Goal: Task Accomplishment & Management: Use online tool/utility

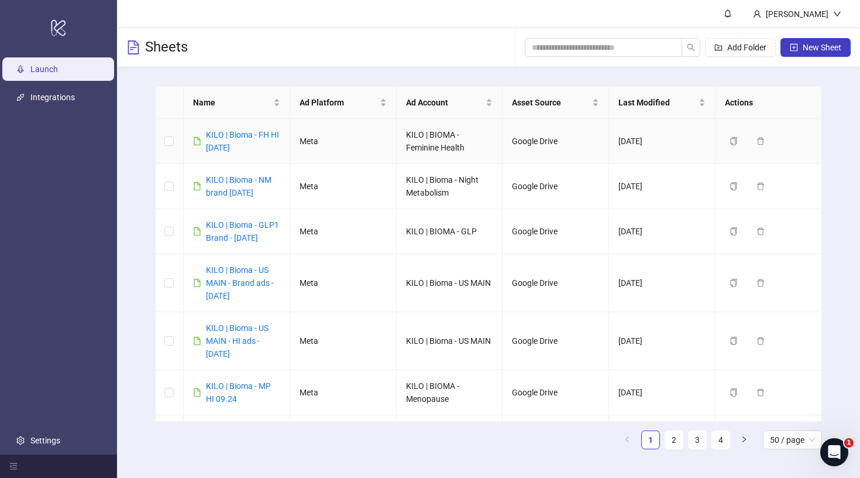
click at [230, 142] on div "KILO | Bioma - FH HI [DATE]" at bounding box center [243, 141] width 74 height 26
click at [229, 151] on link "KILO | Bioma - FH HI [DATE]" at bounding box center [242, 141] width 73 height 22
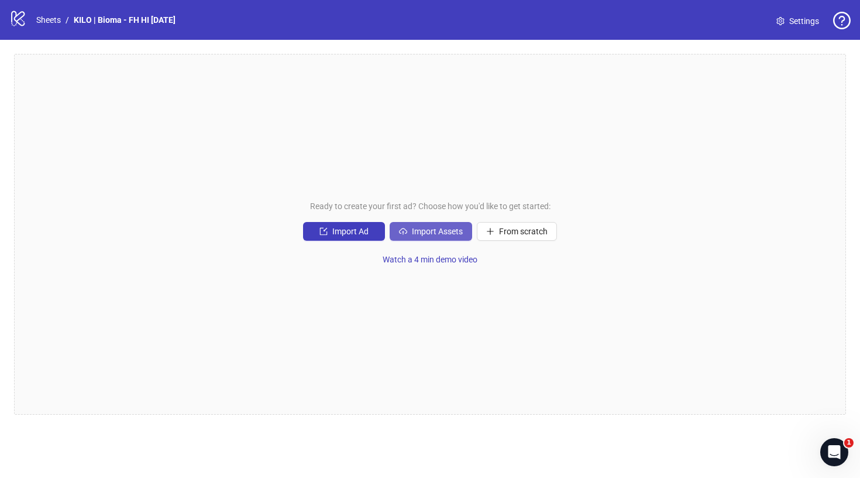
click at [431, 232] on span "Import Assets" at bounding box center [437, 230] width 51 height 9
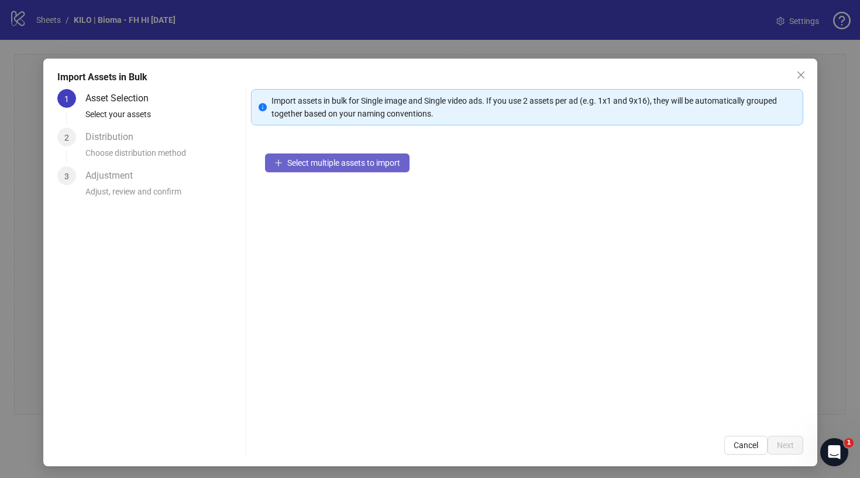
click at [375, 168] on button "Select multiple assets to import" at bounding box center [337, 162] width 145 height 19
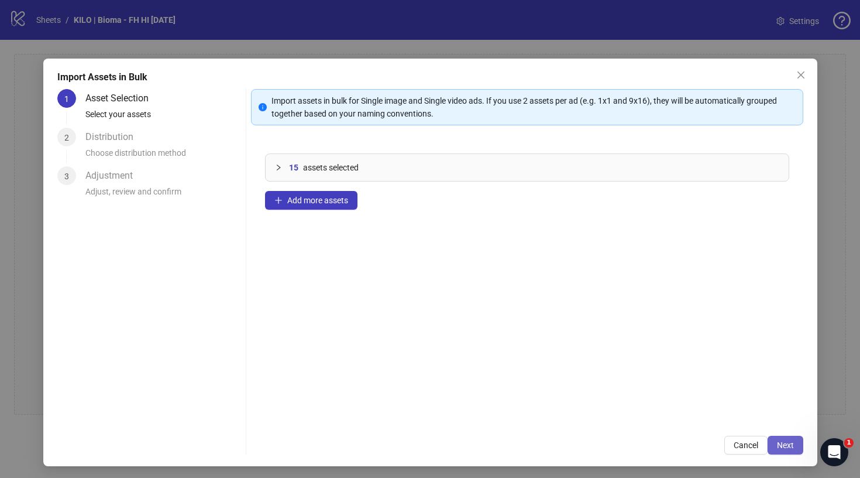
click at [792, 448] on span "Next" at bounding box center [785, 444] width 17 height 9
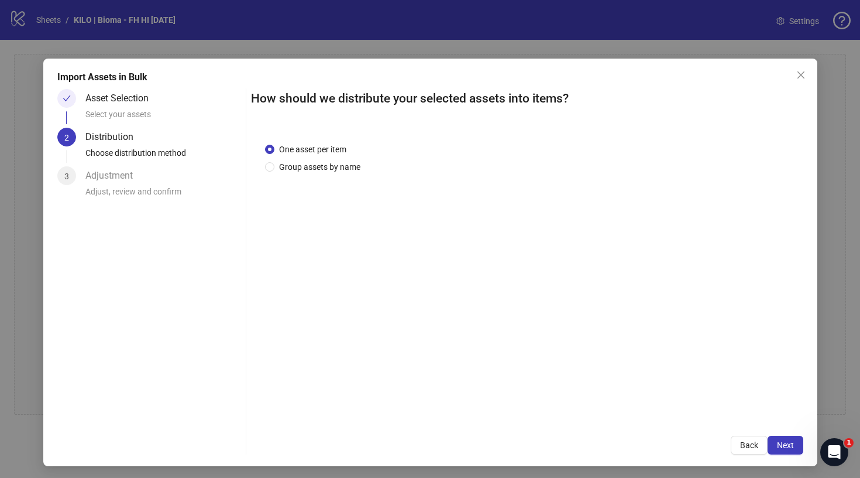
click at [792, 448] on span "Next" at bounding box center [785, 444] width 17 height 9
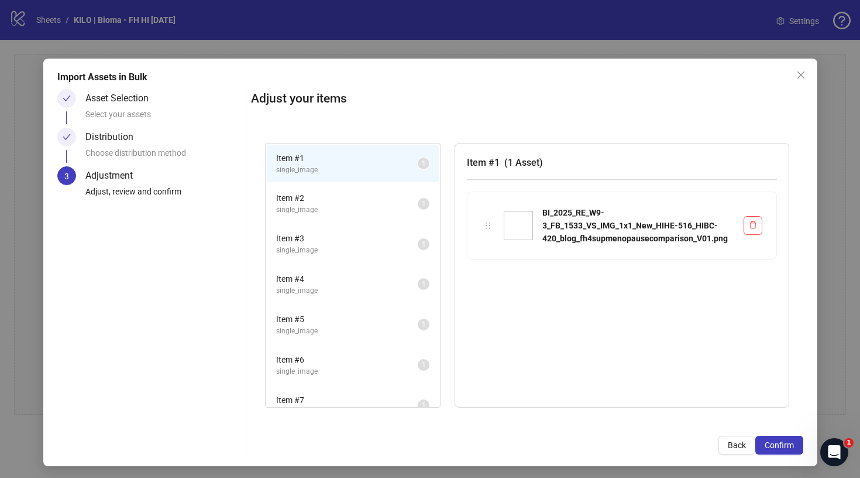
click at [792, 448] on span "Confirm" at bounding box center [779, 444] width 29 height 9
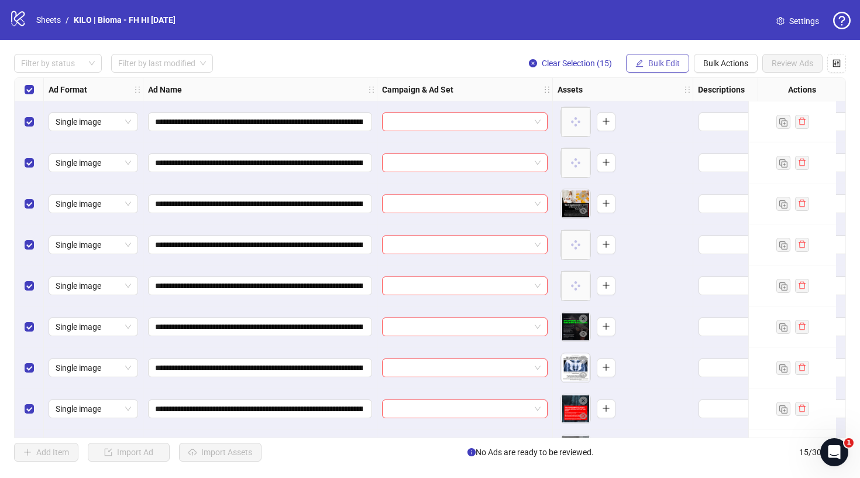
click at [676, 65] on span "Bulk Edit" at bounding box center [664, 63] width 32 height 9
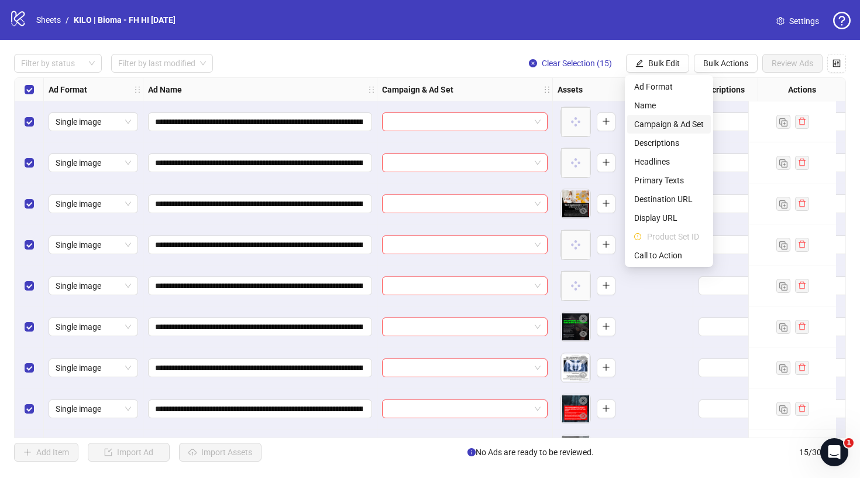
click at [648, 126] on span "Campaign & Ad Set" at bounding box center [669, 124] width 70 height 13
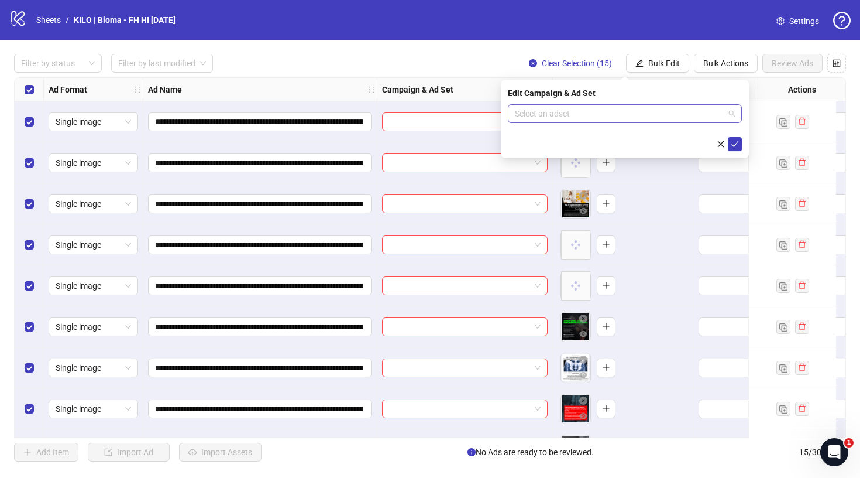
click at [569, 112] on input "search" at bounding box center [619, 114] width 209 height 18
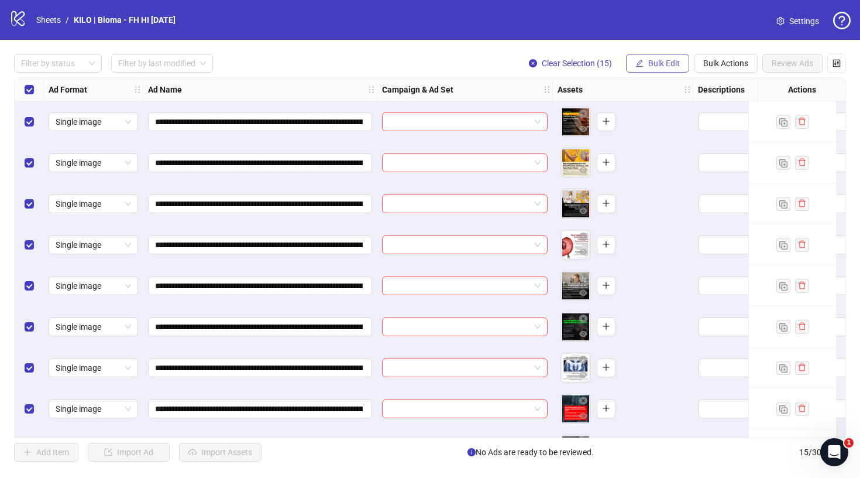
click at [662, 61] on span "Bulk Edit" at bounding box center [664, 63] width 32 height 9
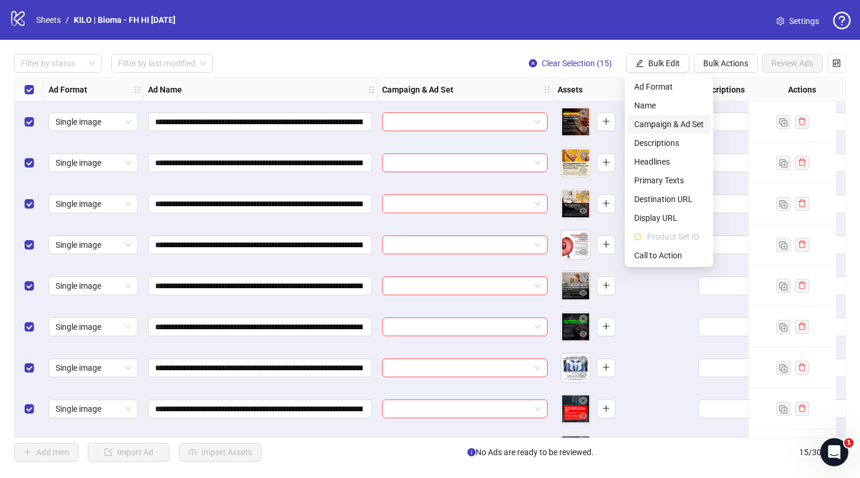
click at [651, 126] on span "Campaign & Ad Set" at bounding box center [669, 124] width 70 height 13
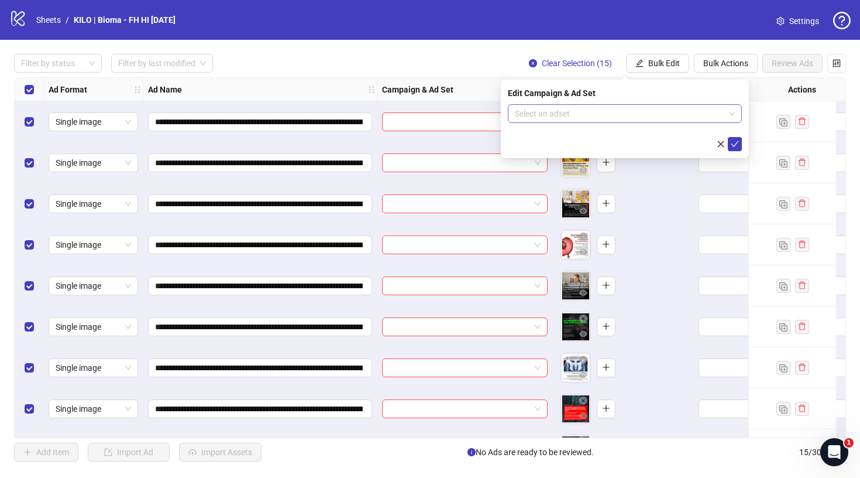
click at [573, 112] on input "search" at bounding box center [619, 114] width 209 height 18
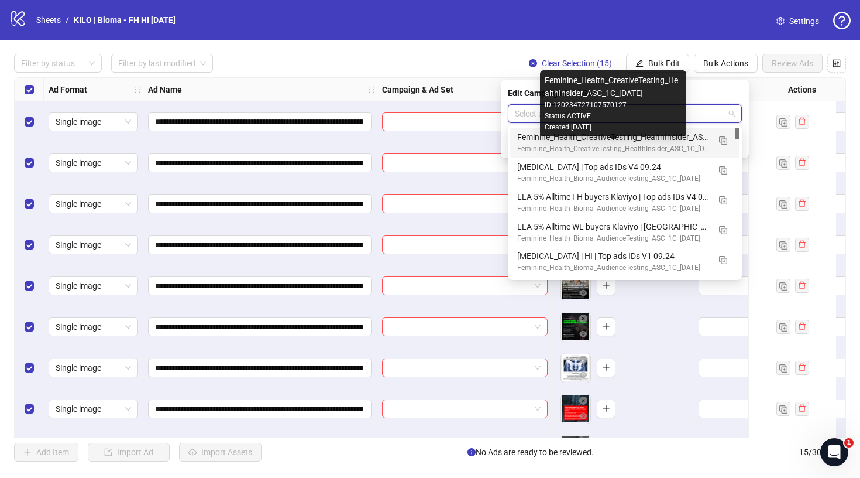
click at [572, 146] on div "Feminine_Health_CreativeTesting_HealthInsider_ASC_1C_2025.09.22" at bounding box center [613, 148] width 192 height 11
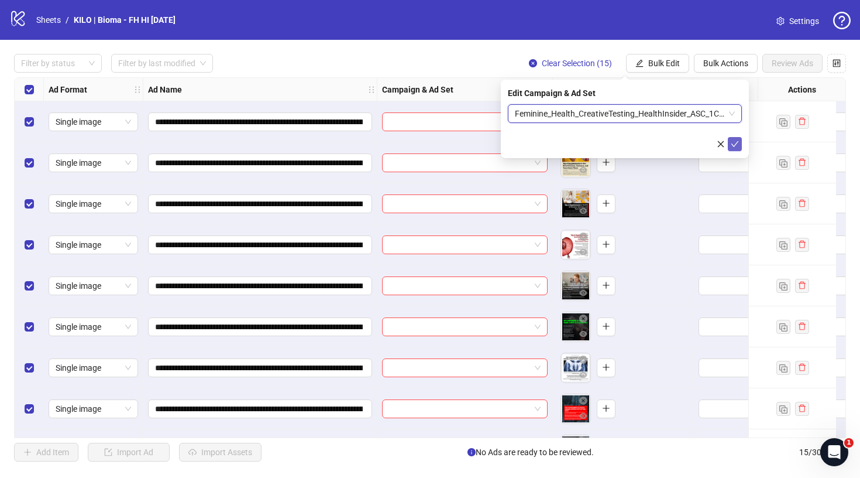
click at [733, 145] on icon "check" at bounding box center [735, 144] width 8 height 8
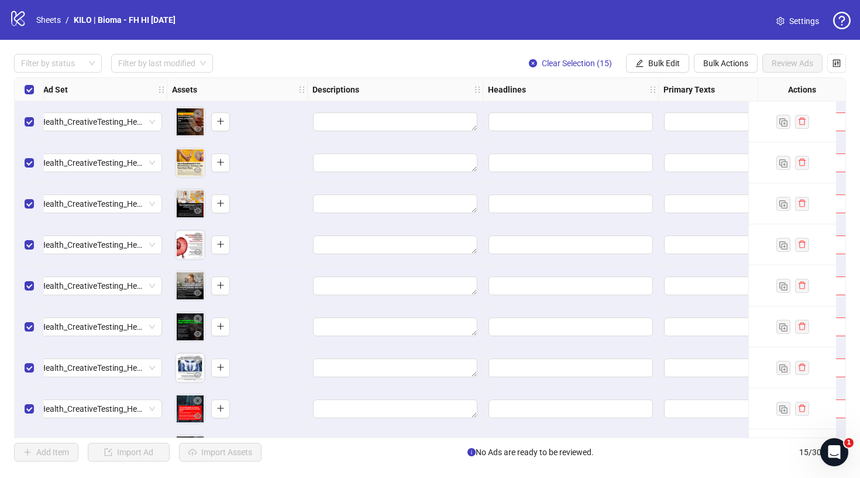
scroll to position [0, 401]
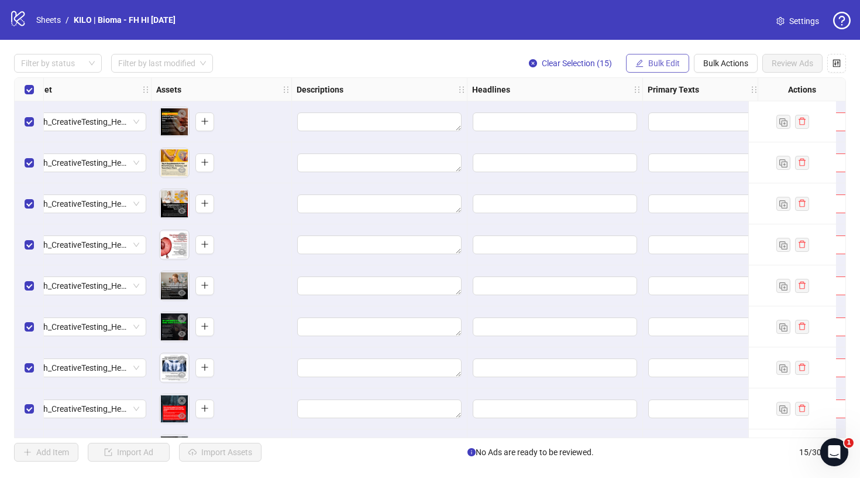
click at [663, 64] on span "Bulk Edit" at bounding box center [664, 63] width 32 height 9
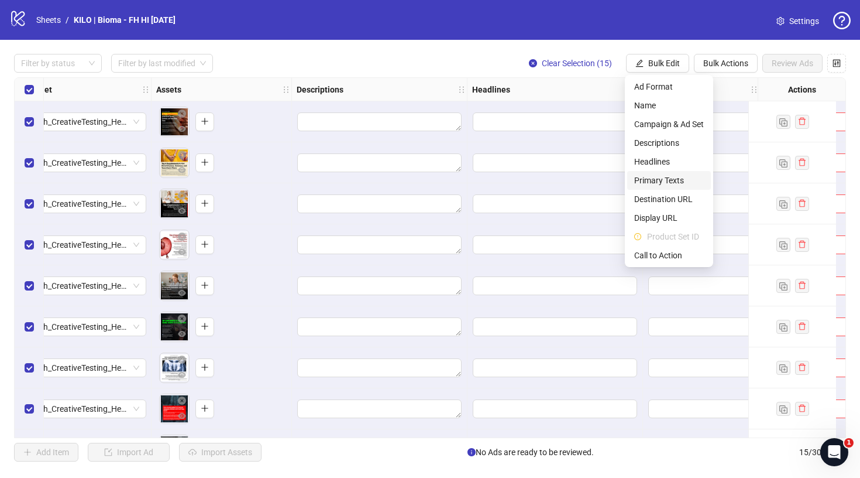
click at [645, 181] on span "Primary Texts" at bounding box center [669, 180] width 70 height 13
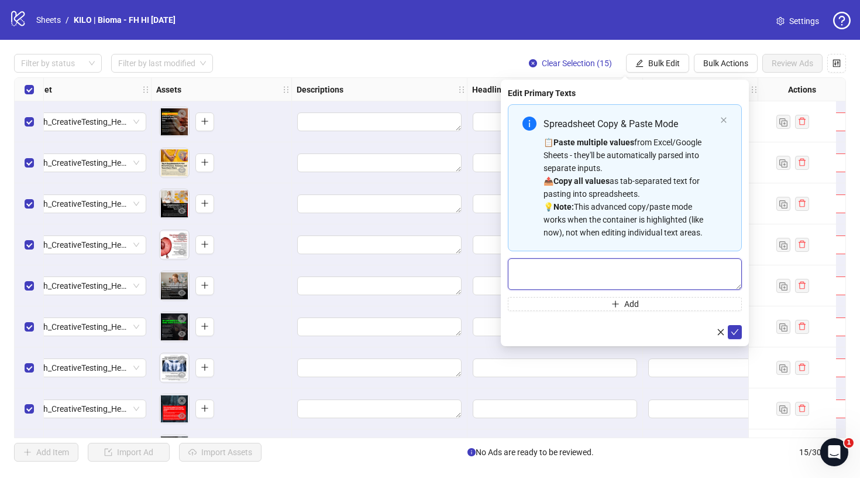
click at [607, 280] on textarea "Multi-text input container - paste or copy values" at bounding box center [625, 274] width 234 height 32
paste textarea "**********"
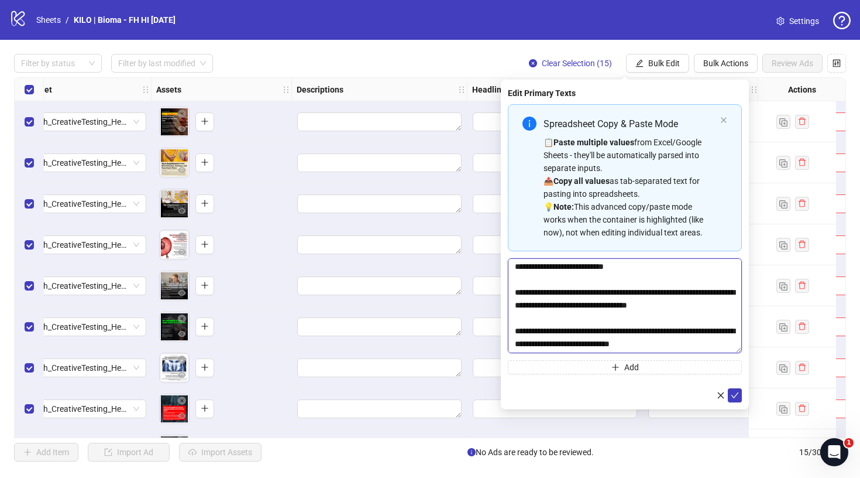
click at [738, 353] on textarea "**********" at bounding box center [625, 305] width 234 height 95
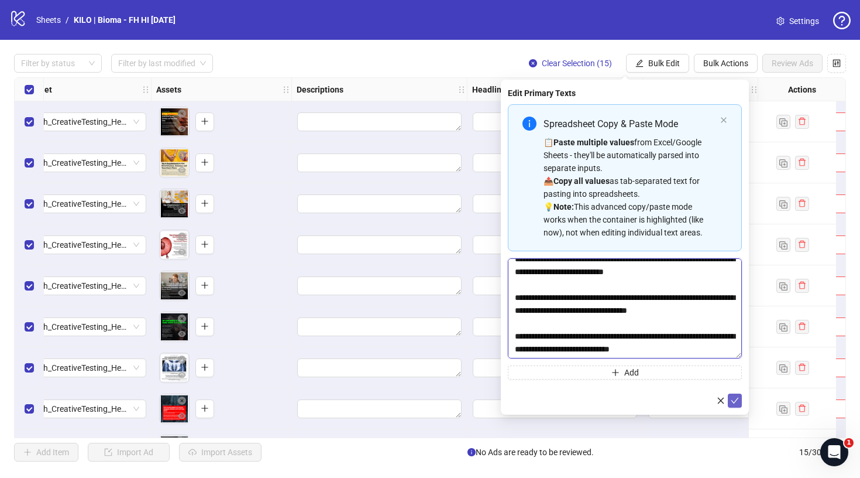
type textarea "**********"
click at [737, 405] on button "submit" at bounding box center [735, 400] width 14 height 14
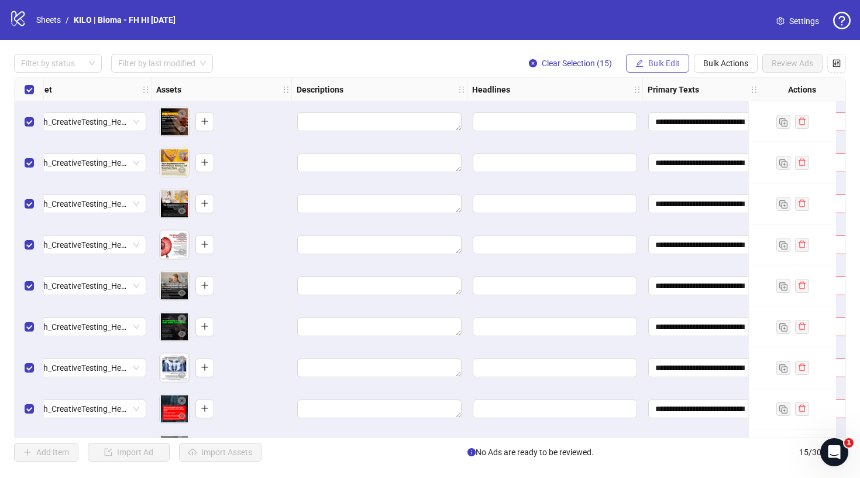
click at [658, 63] on span "Bulk Edit" at bounding box center [664, 63] width 32 height 9
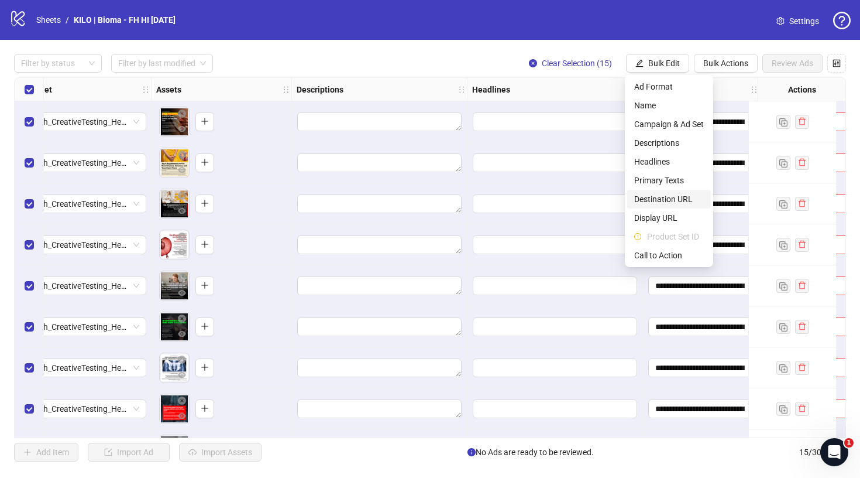
click at [664, 201] on span "Destination URL" at bounding box center [669, 199] width 70 height 13
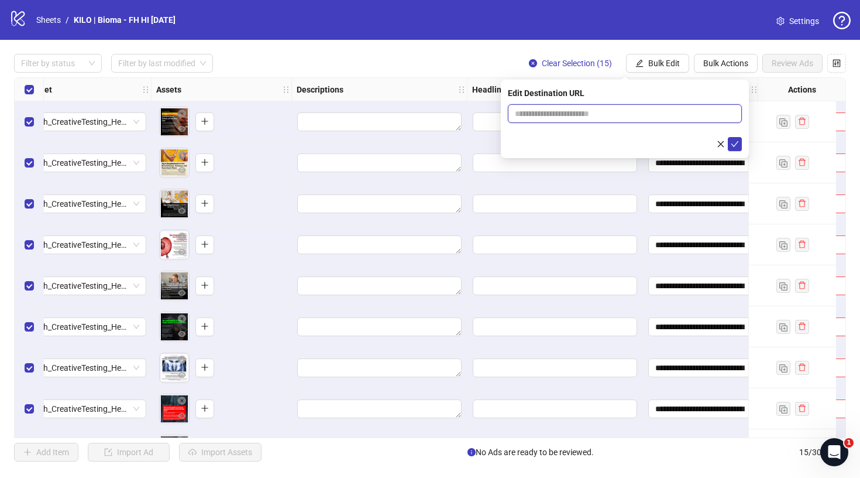
click at [617, 116] on input "text" at bounding box center [620, 113] width 211 height 13
paste input "**********"
type input "**********"
click at [735, 145] on icon "check" at bounding box center [735, 144] width 8 height 6
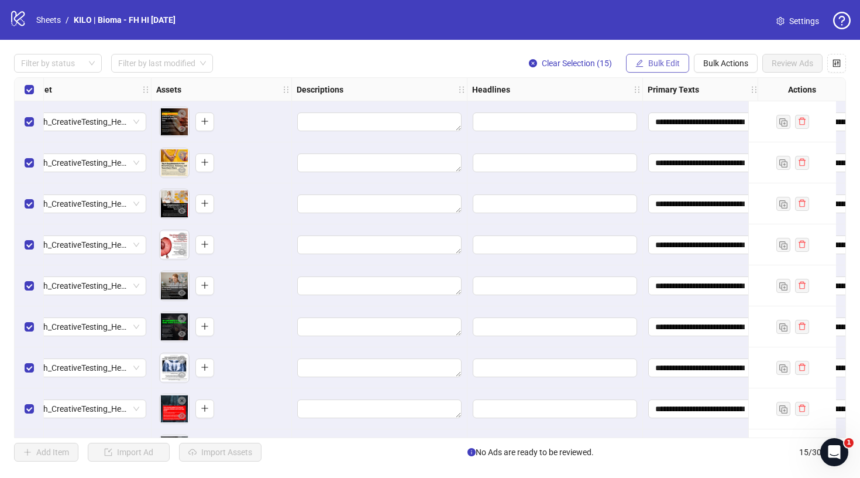
click at [672, 64] on span "Bulk Edit" at bounding box center [664, 63] width 32 height 9
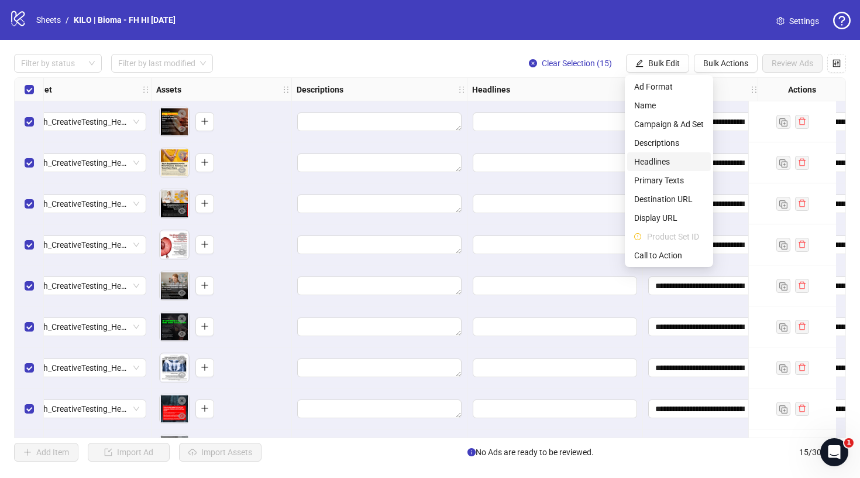
click at [657, 158] on span "Headlines" at bounding box center [669, 161] width 70 height 13
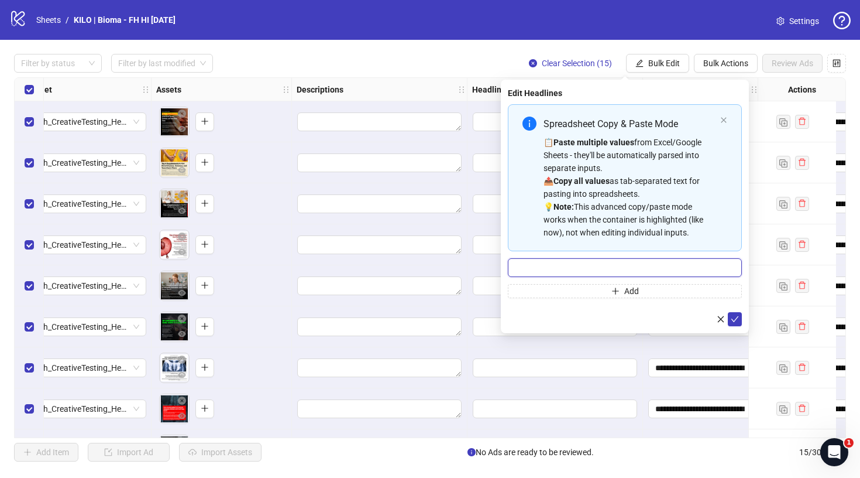
click at [596, 270] on input "Multi-input container - paste or copy values" at bounding box center [625, 267] width 234 height 19
paste input "**********"
type input "**********"
click at [732, 315] on icon "check" at bounding box center [735, 319] width 8 height 8
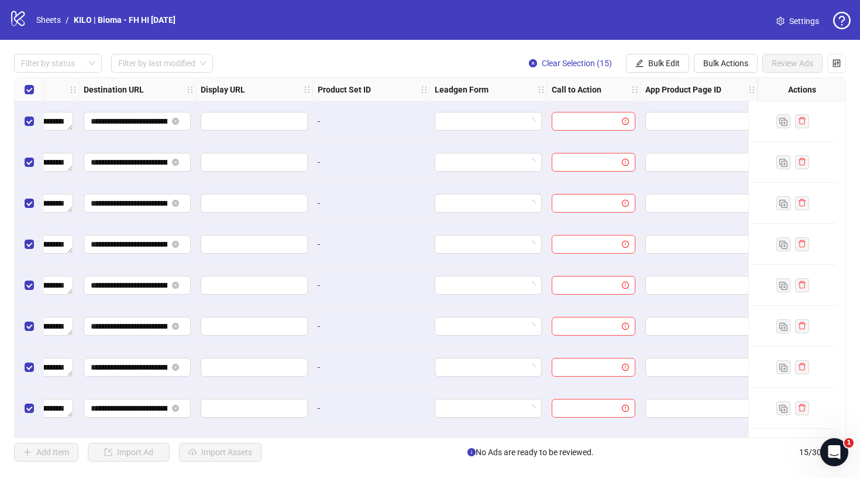
scroll to position [1, 1092]
click at [663, 61] on span "Bulk Edit" at bounding box center [664, 63] width 32 height 9
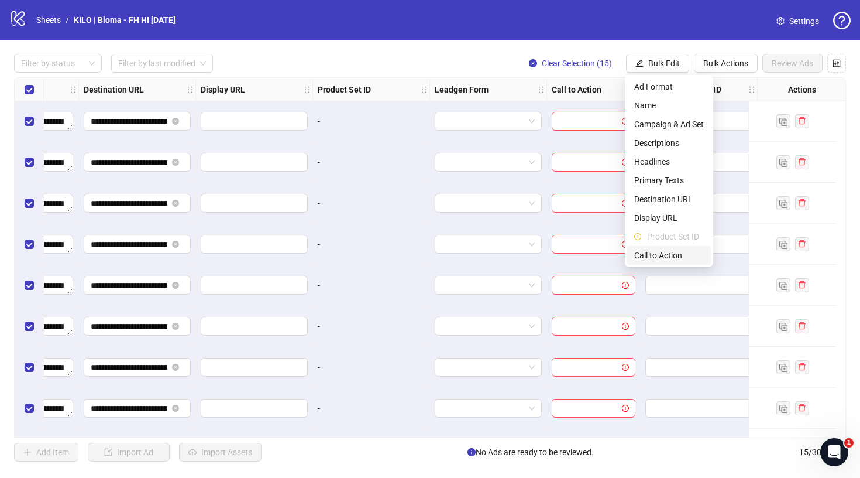
click at [650, 253] on span "Call to Action" at bounding box center [669, 255] width 70 height 13
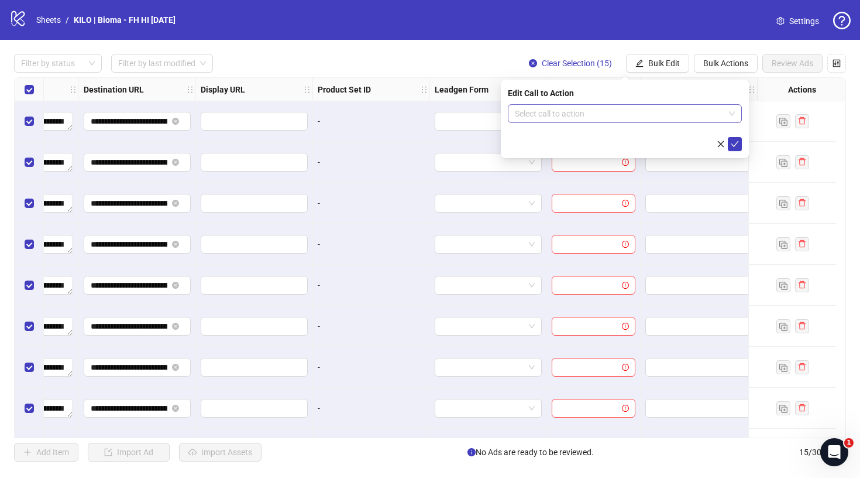
click at [565, 109] on input "search" at bounding box center [619, 114] width 209 height 18
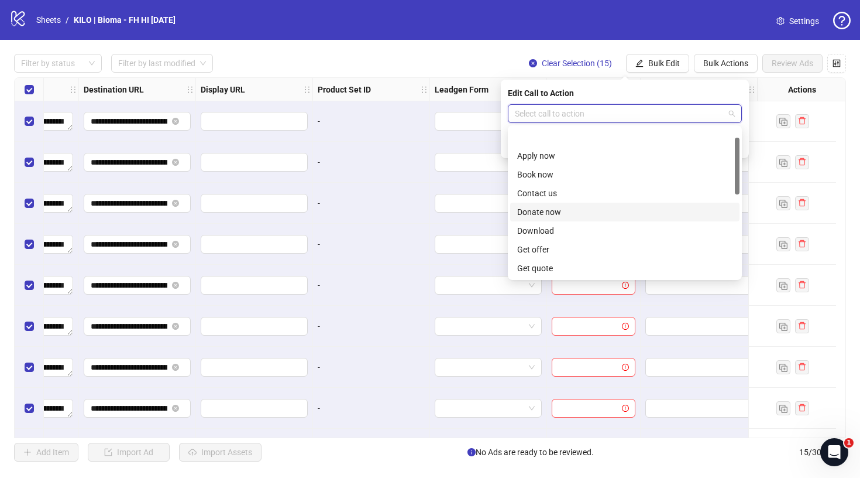
scroll to position [93, 0]
click at [560, 219] on div "Learn more" at bounding box center [624, 212] width 229 height 19
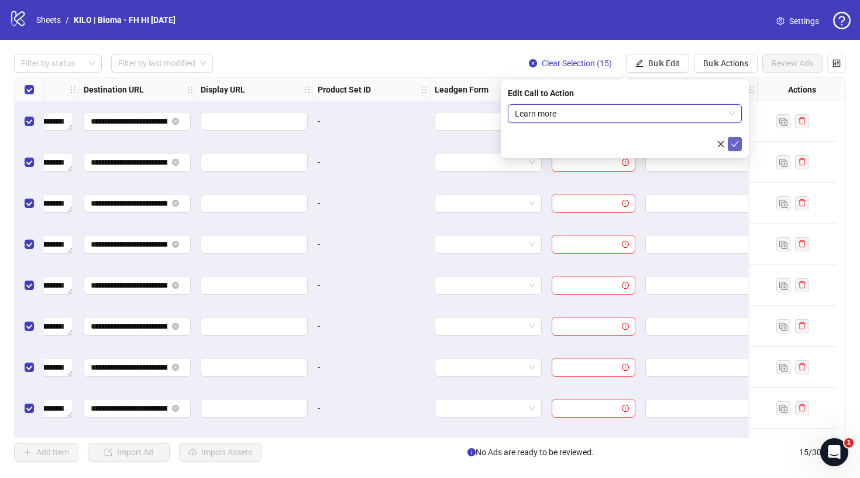
click at [735, 144] on icon "check" at bounding box center [735, 144] width 8 height 8
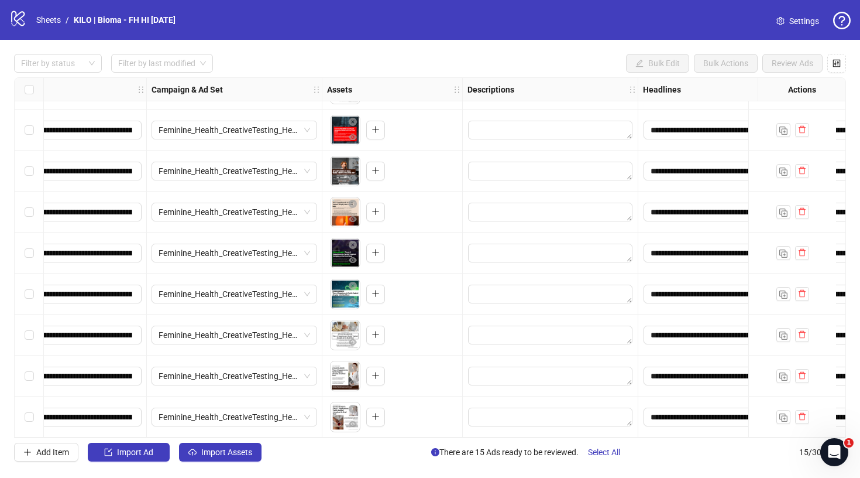
scroll to position [283, 231]
click at [211, 451] on span "Import Assets" at bounding box center [226, 451] width 51 height 9
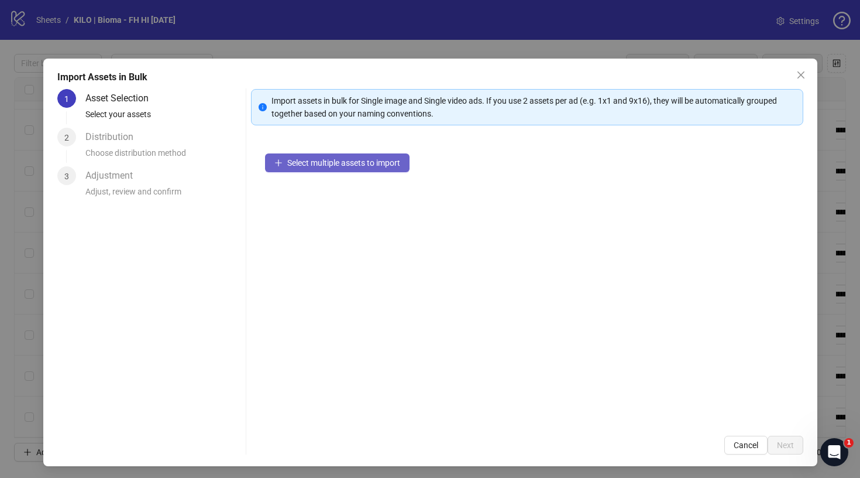
click at [379, 166] on span "Select multiple assets to import" at bounding box center [343, 162] width 113 height 9
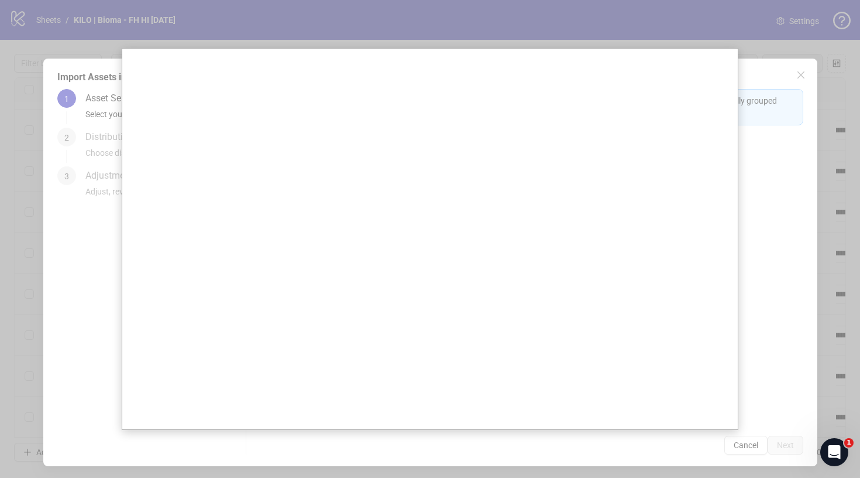
scroll to position [0, 0]
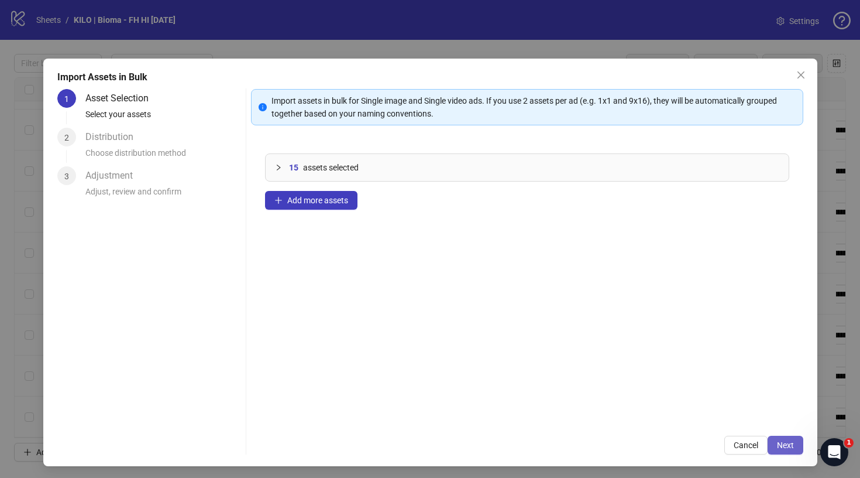
click at [786, 446] on span "Next" at bounding box center [785, 444] width 17 height 9
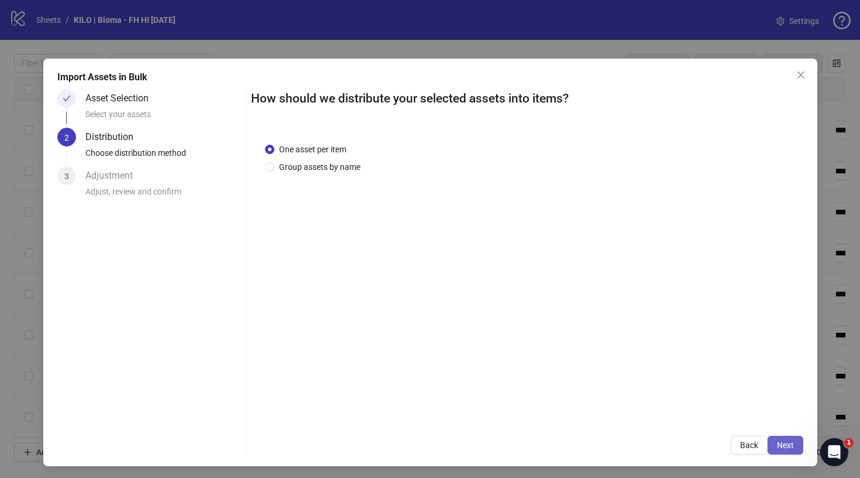
click at [786, 446] on span "Next" at bounding box center [785, 444] width 17 height 9
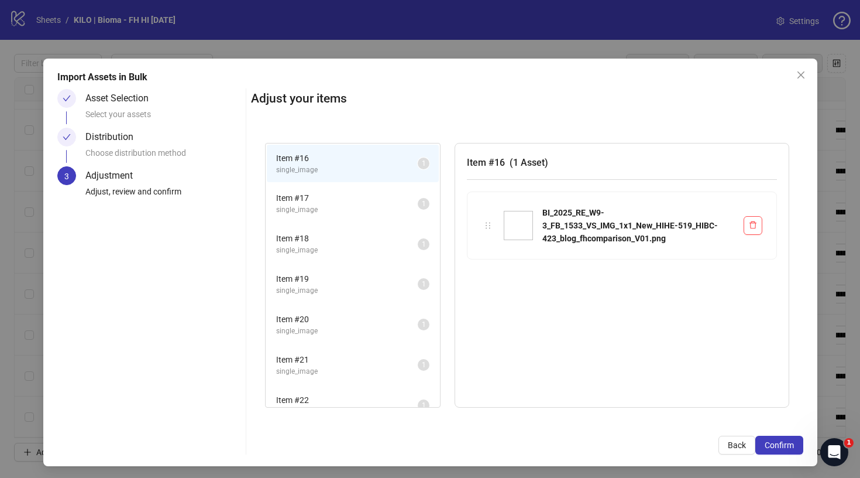
click at [786, 446] on span "Confirm" at bounding box center [779, 444] width 29 height 9
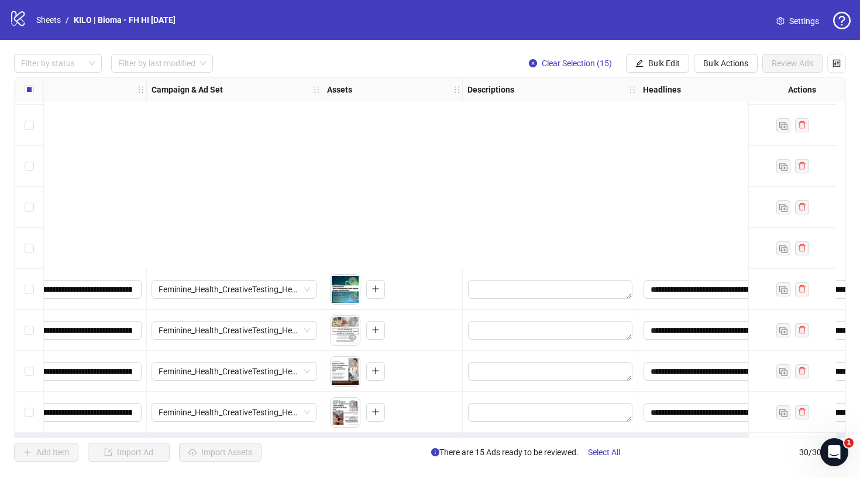
scroll to position [898, 231]
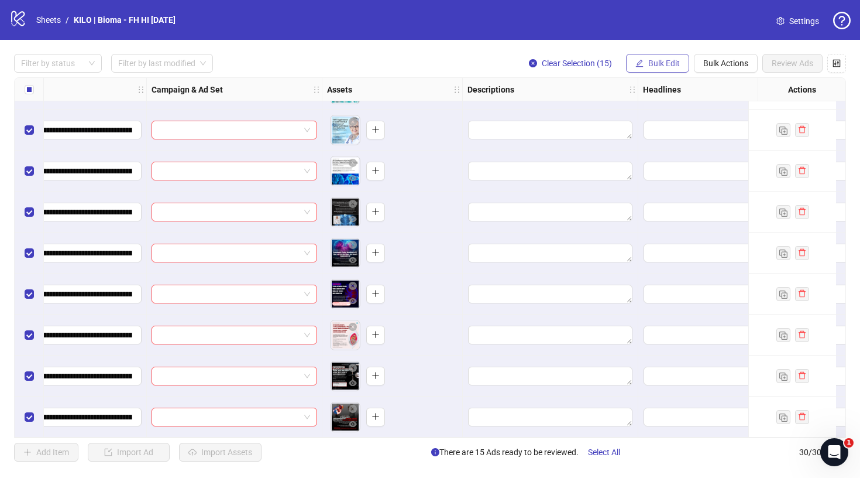
click at [646, 59] on button "Bulk Edit" at bounding box center [657, 63] width 63 height 19
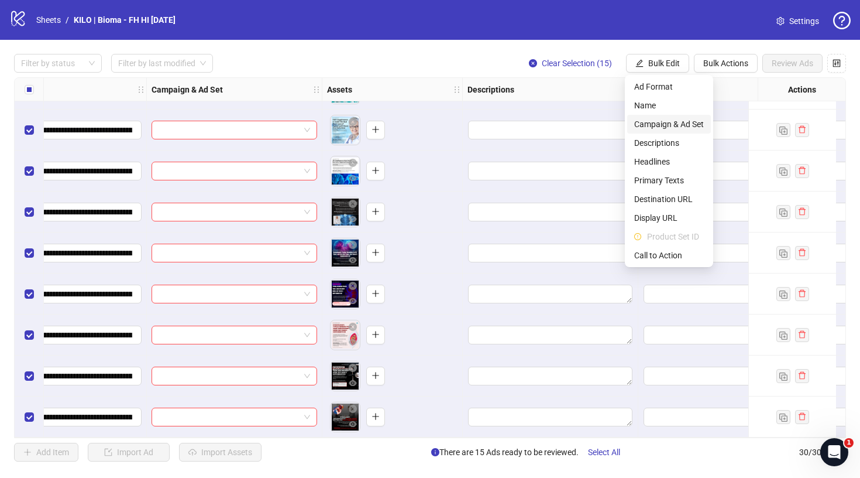
click at [640, 124] on span "Campaign & Ad Set" at bounding box center [669, 124] width 70 height 13
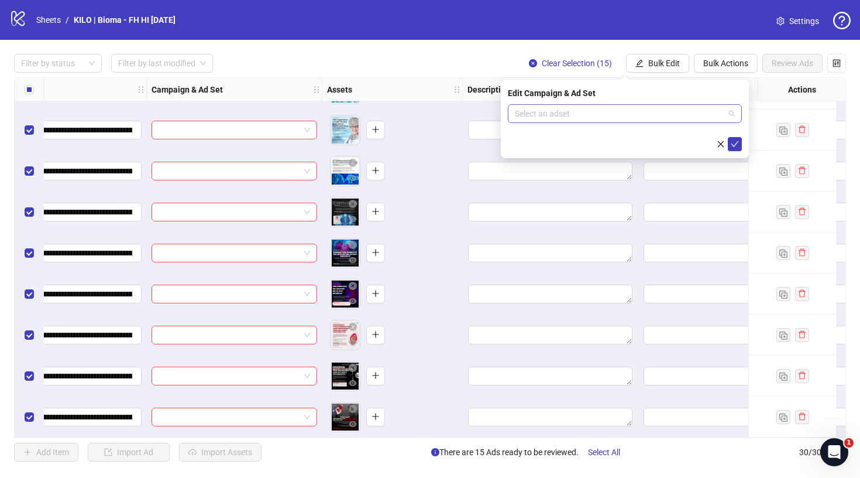
click at [617, 112] on input "search" at bounding box center [619, 114] width 209 height 18
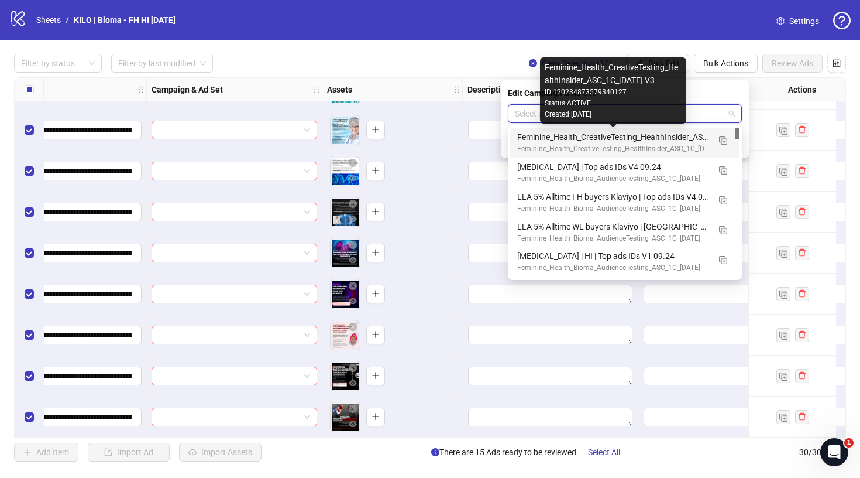
click at [597, 143] on div "Feminine_Health_CreativeTesting_HealthInsider_ASC_1C_2025.09.25 V3" at bounding box center [613, 136] width 192 height 13
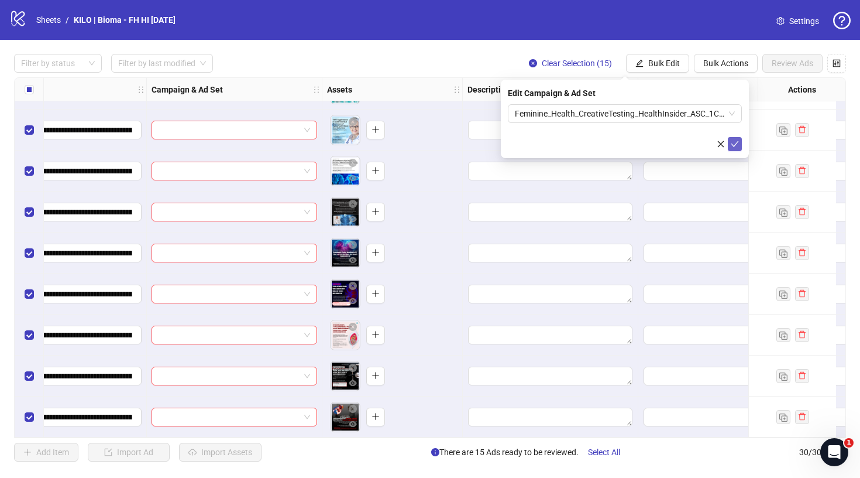
click at [736, 143] on icon "check" at bounding box center [735, 144] width 8 height 6
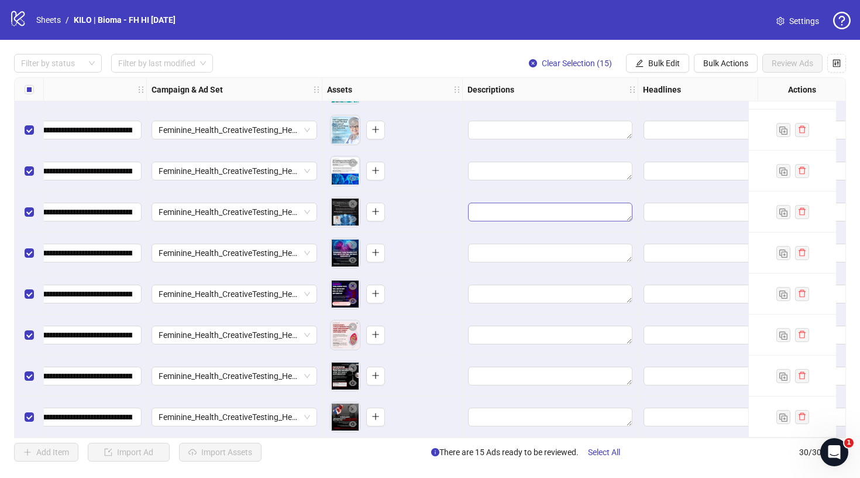
scroll to position [897, 521]
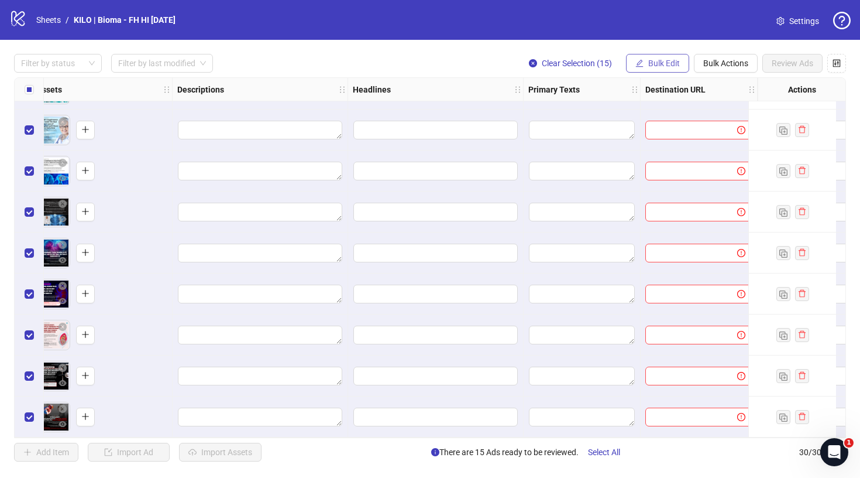
click at [665, 65] on span "Bulk Edit" at bounding box center [664, 63] width 32 height 9
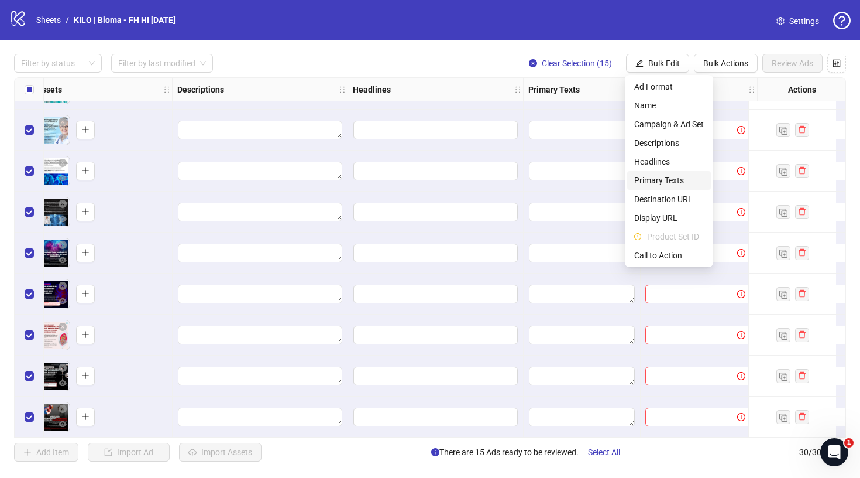
click at [647, 178] on span "Primary Texts" at bounding box center [669, 180] width 70 height 13
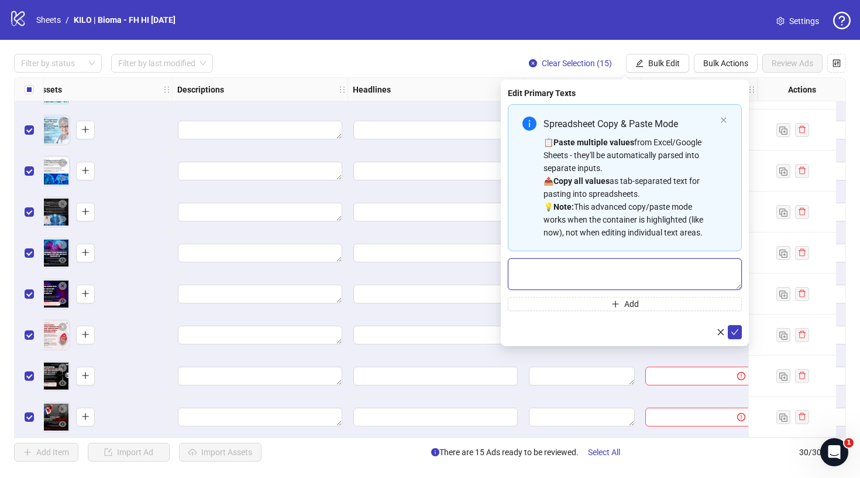
click at [563, 269] on textarea "Multi-text input container - paste or copy values" at bounding box center [625, 274] width 234 height 32
paste textarea "**********"
type textarea "**********"
click at [737, 328] on icon "check" at bounding box center [735, 332] width 8 height 8
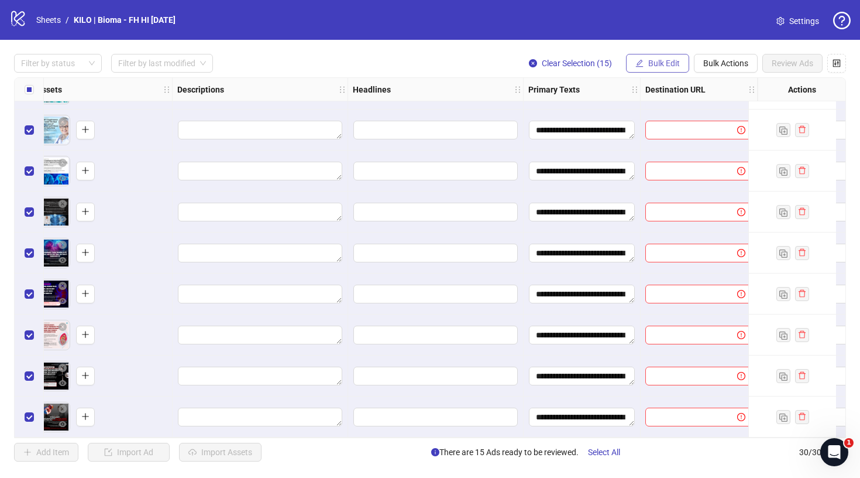
click at [664, 65] on span "Bulk Edit" at bounding box center [664, 63] width 32 height 9
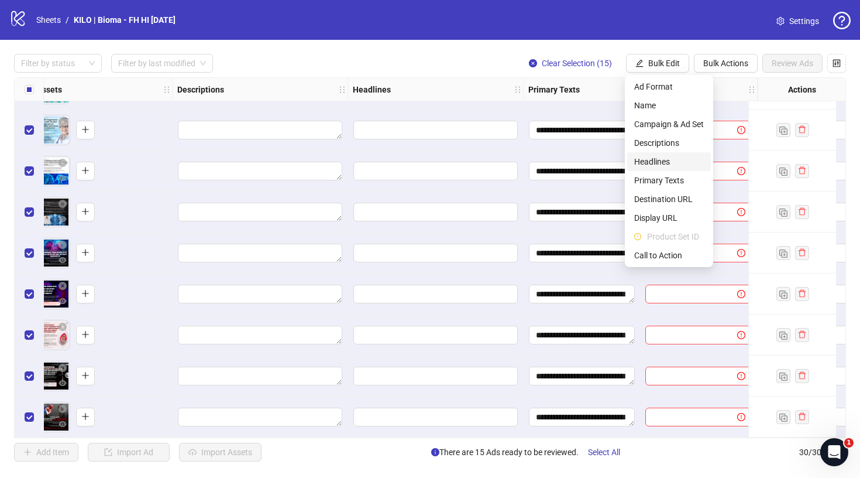
click at [655, 166] on span "Headlines" at bounding box center [669, 161] width 70 height 13
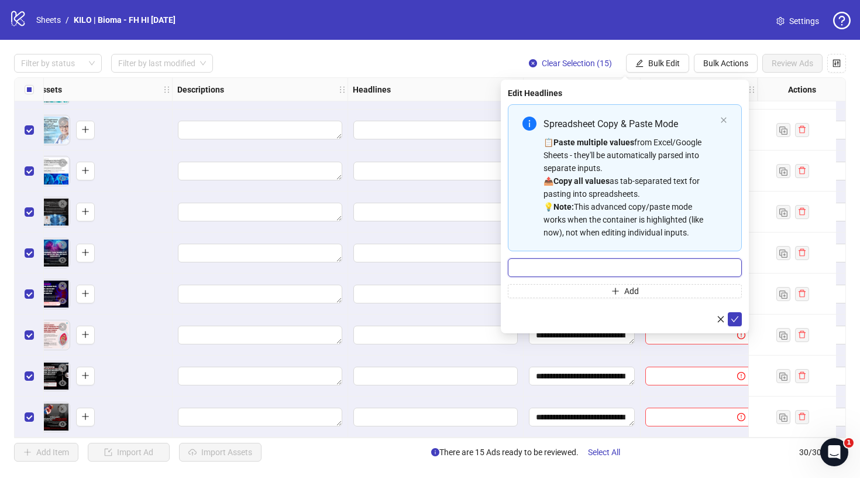
click at [554, 266] on input "Multi-input container - paste or copy values" at bounding box center [625, 267] width 234 height 19
paste input "**********"
type input "**********"
click at [737, 321] on icon "check" at bounding box center [735, 319] width 8 height 8
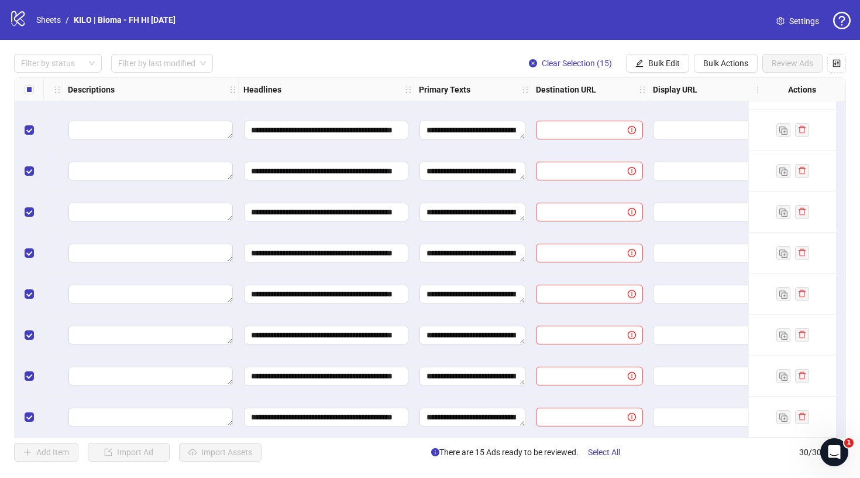
scroll to position [897, 717]
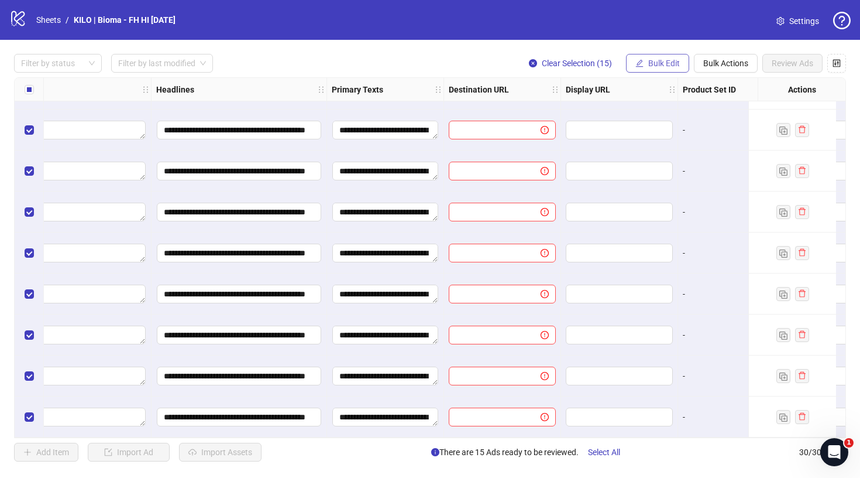
click at [678, 66] on span "Bulk Edit" at bounding box center [664, 63] width 32 height 9
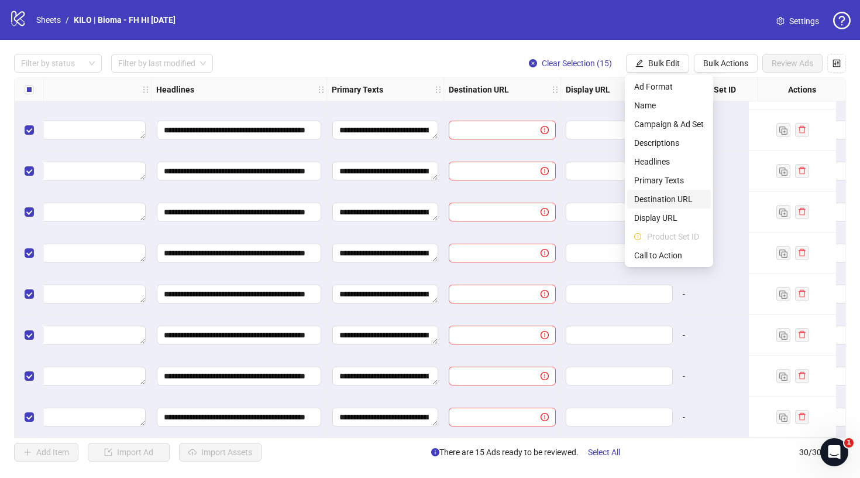
click at [661, 197] on span "Destination URL" at bounding box center [669, 199] width 70 height 13
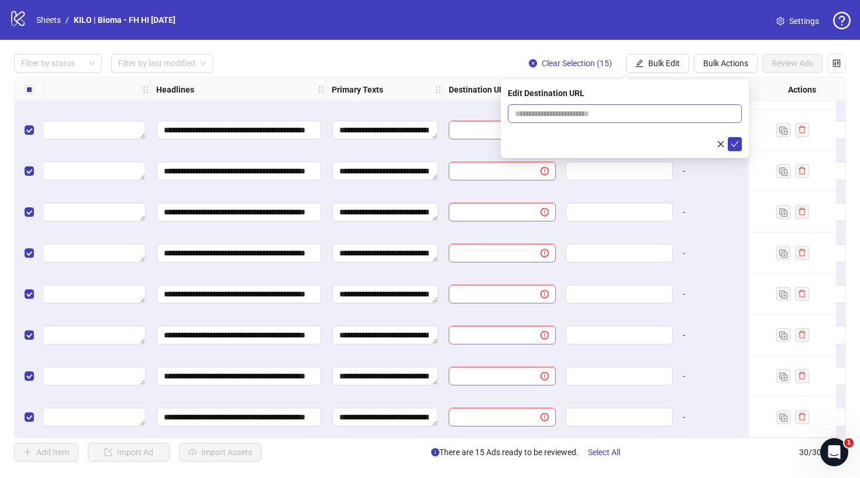
click at [588, 106] on span at bounding box center [625, 113] width 234 height 19
click at [588, 108] on input "text" at bounding box center [620, 113] width 211 height 13
paste input "**********"
type input "**********"
click at [733, 140] on icon "check" at bounding box center [735, 144] width 8 height 8
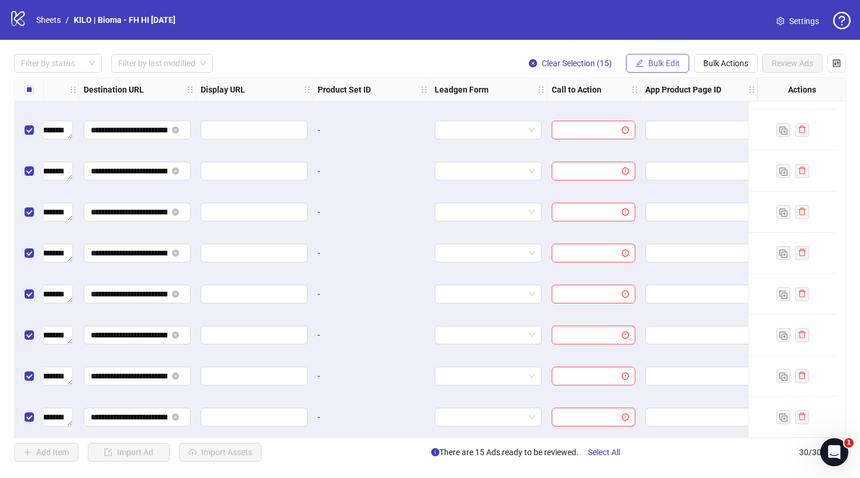
scroll to position [897, 1092]
click at [640, 59] on icon "edit" at bounding box center [640, 63] width 8 height 8
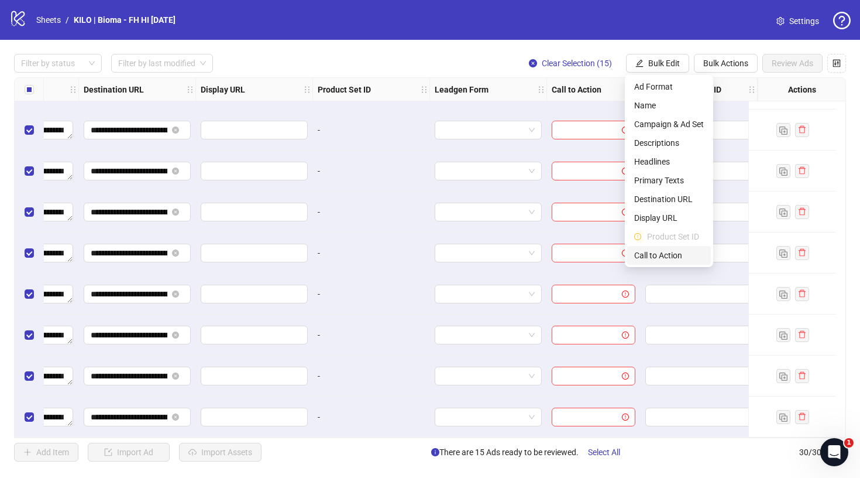
click at [654, 252] on span "Call to Action" at bounding box center [669, 255] width 70 height 13
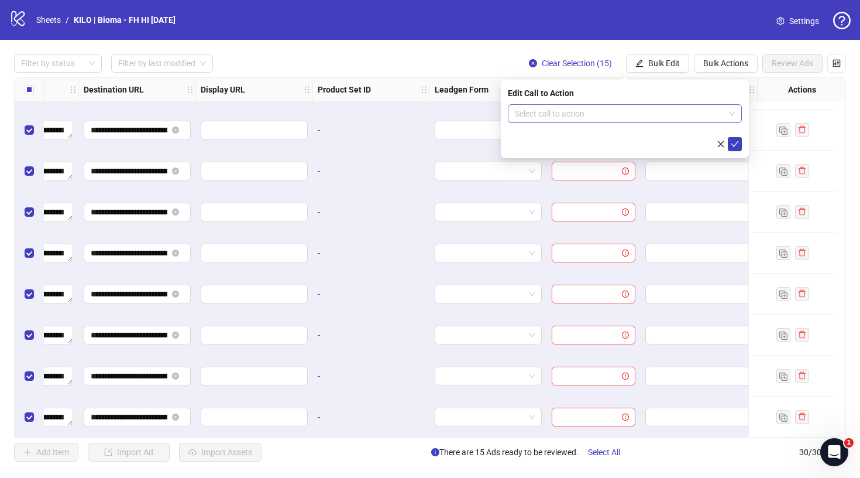
click at [570, 108] on input "search" at bounding box center [619, 114] width 209 height 18
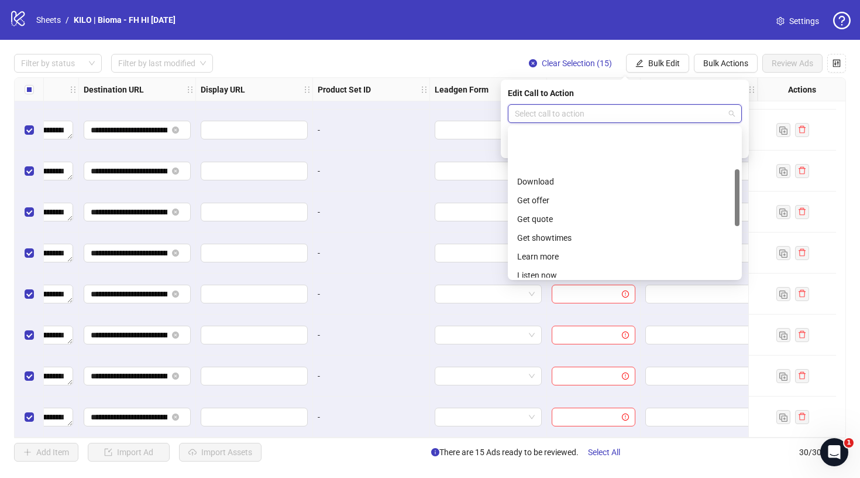
scroll to position [109, 0]
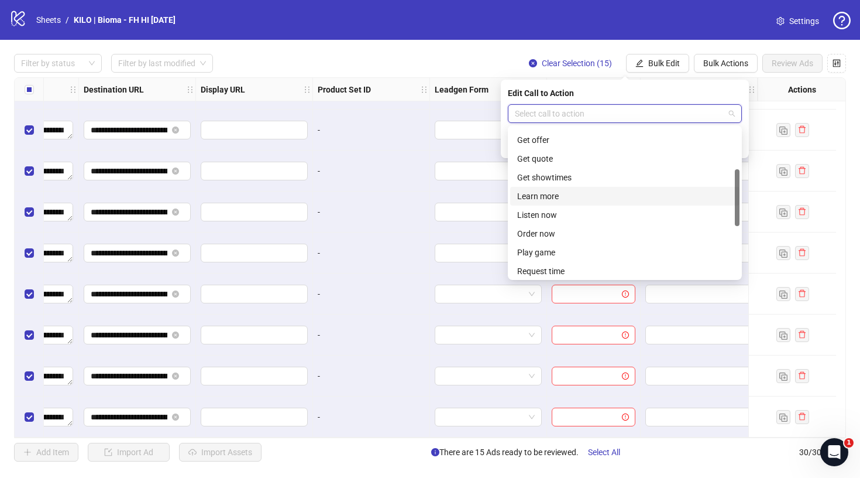
click at [568, 204] on div "Learn more" at bounding box center [624, 196] width 229 height 19
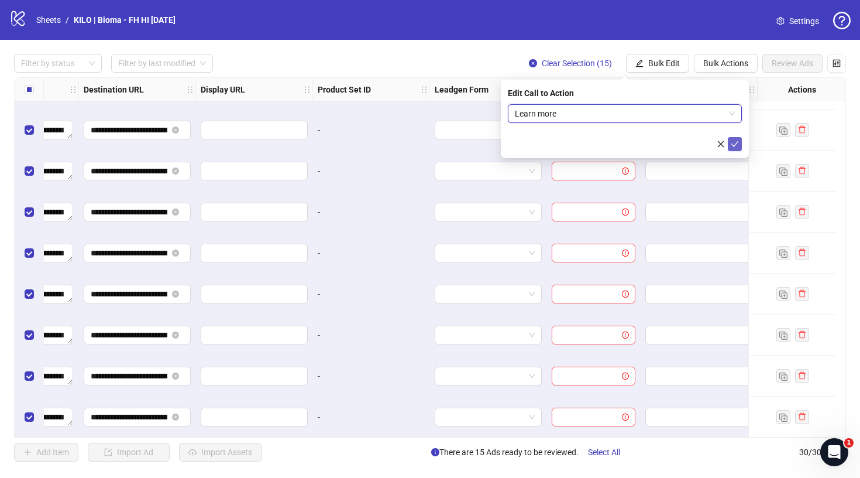
click at [736, 144] on icon "check" at bounding box center [735, 144] width 8 height 6
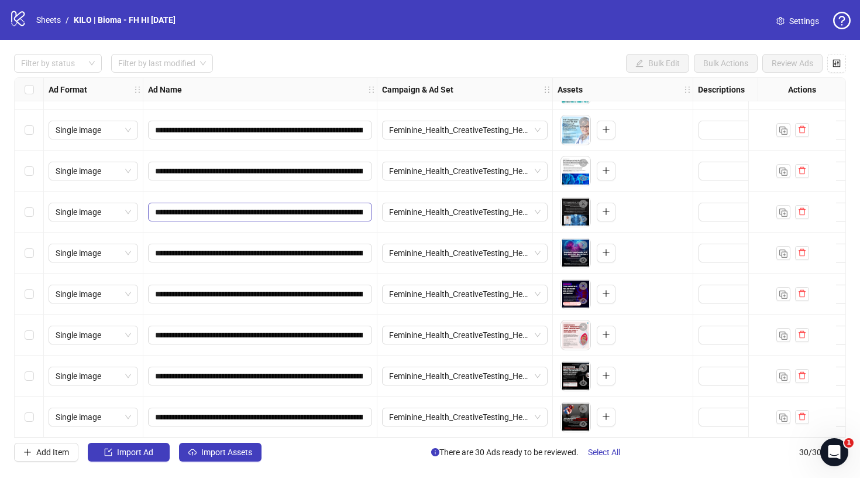
scroll to position [0, 0]
click at [218, 451] on span "Import Assets" at bounding box center [226, 451] width 51 height 9
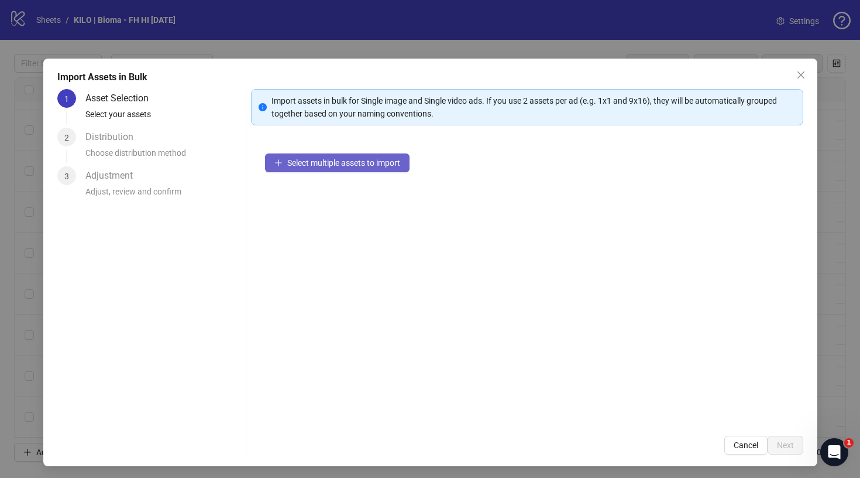
click at [366, 163] on span "Select multiple assets to import" at bounding box center [343, 162] width 113 height 9
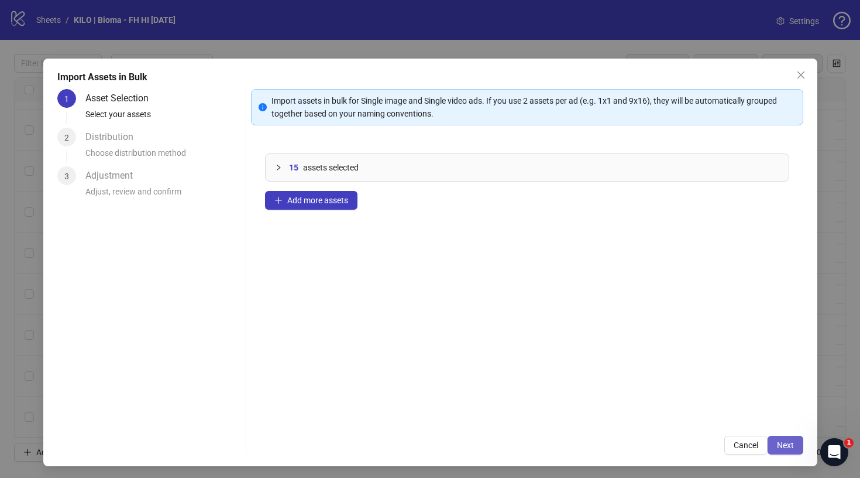
click at [785, 442] on span "Next" at bounding box center [785, 444] width 17 height 9
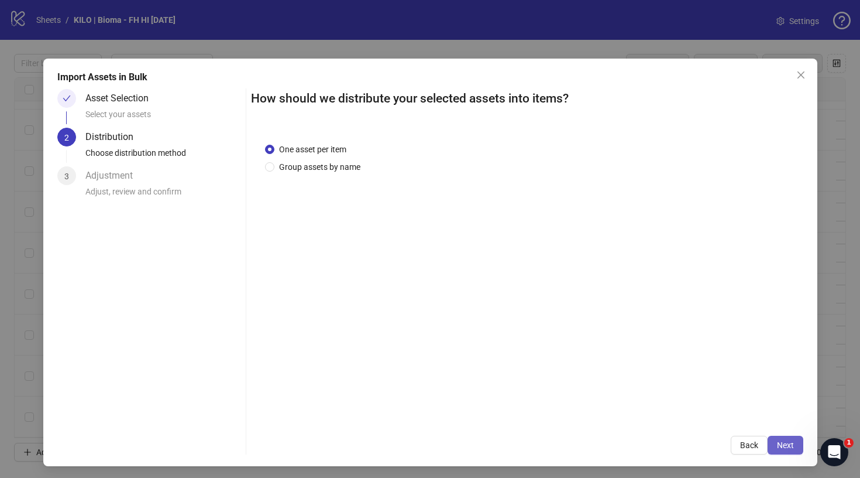
click at [786, 449] on span "Next" at bounding box center [785, 444] width 17 height 9
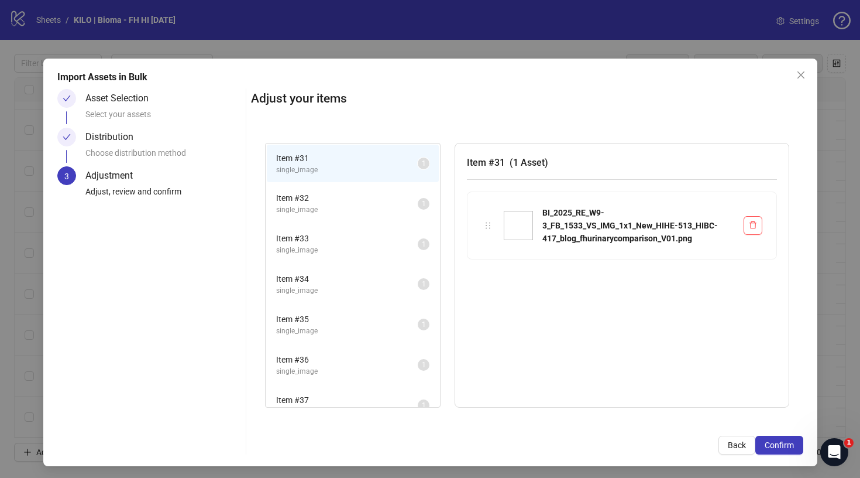
click at [786, 449] on span "Confirm" at bounding box center [779, 444] width 29 height 9
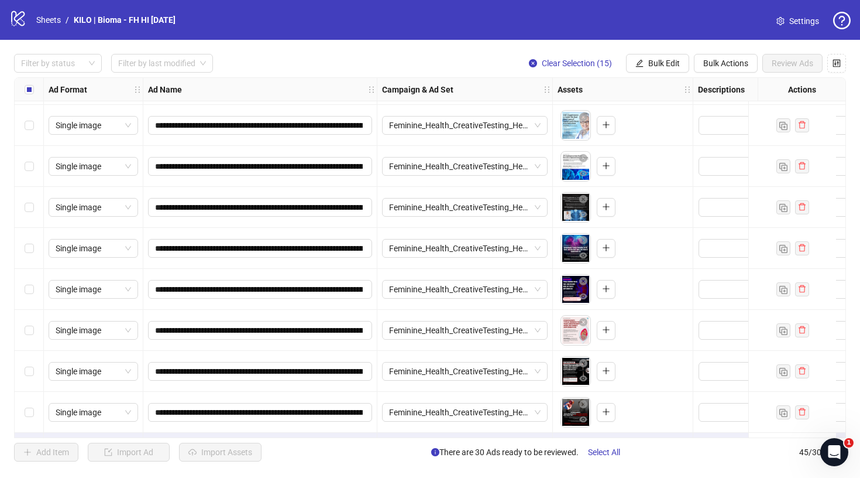
scroll to position [1512, 0]
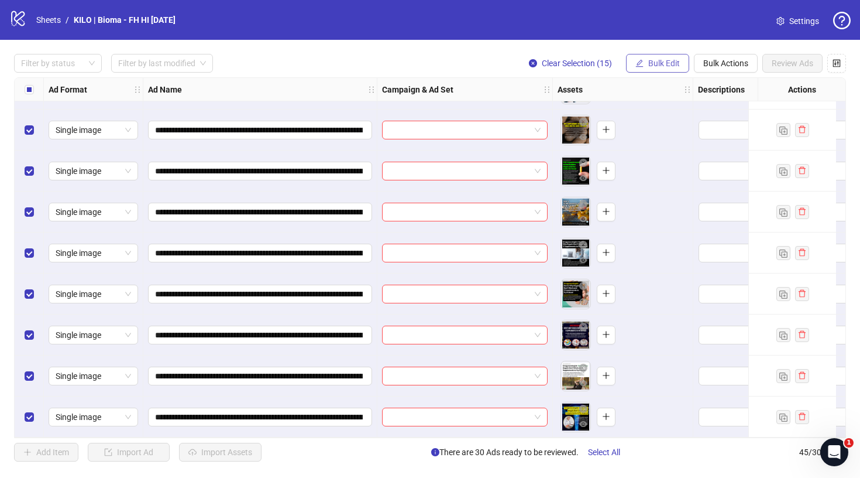
click at [675, 70] on button "Bulk Edit" at bounding box center [657, 63] width 63 height 19
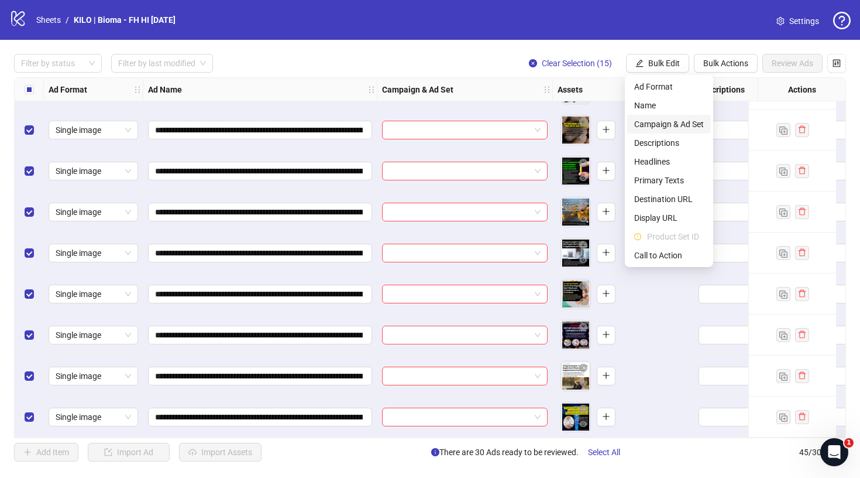
click at [653, 121] on span "Campaign & Ad Set" at bounding box center [669, 124] width 70 height 13
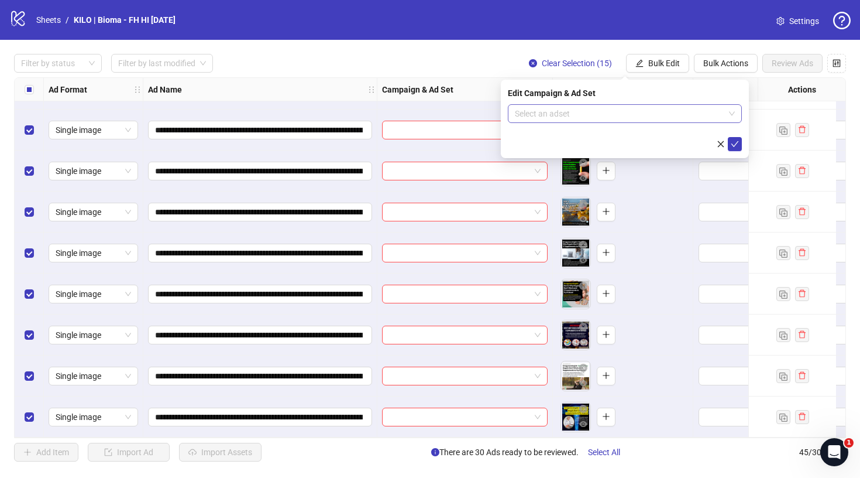
click at [597, 115] on input "search" at bounding box center [619, 114] width 209 height 18
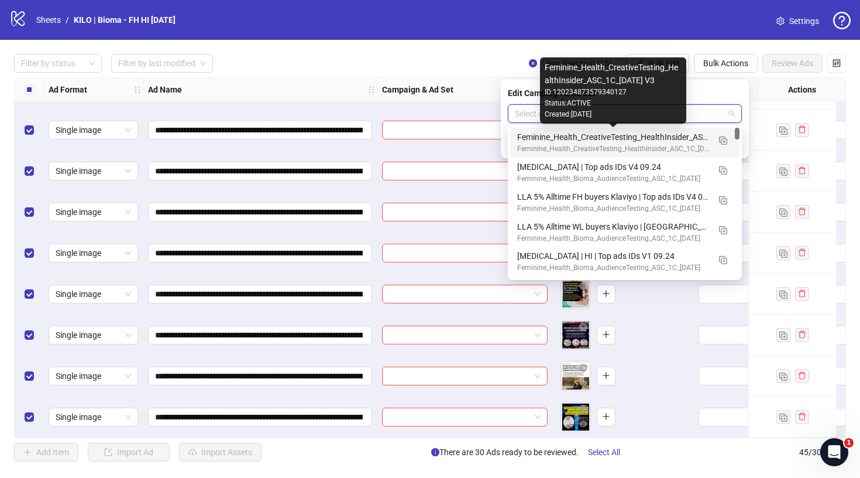
click at [586, 139] on div "Feminine_Health_CreativeTesting_HealthInsider_ASC_1C_2025.09.25 V3" at bounding box center [613, 136] width 192 height 13
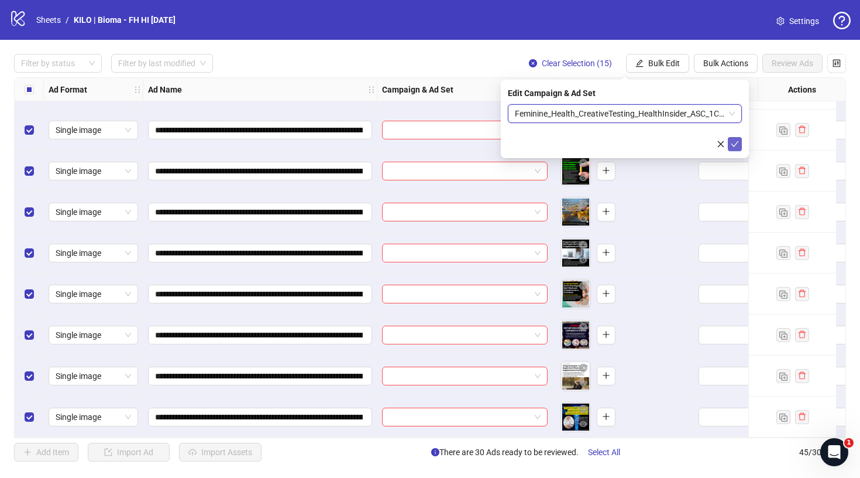
click at [733, 145] on icon "check" at bounding box center [735, 144] width 8 height 8
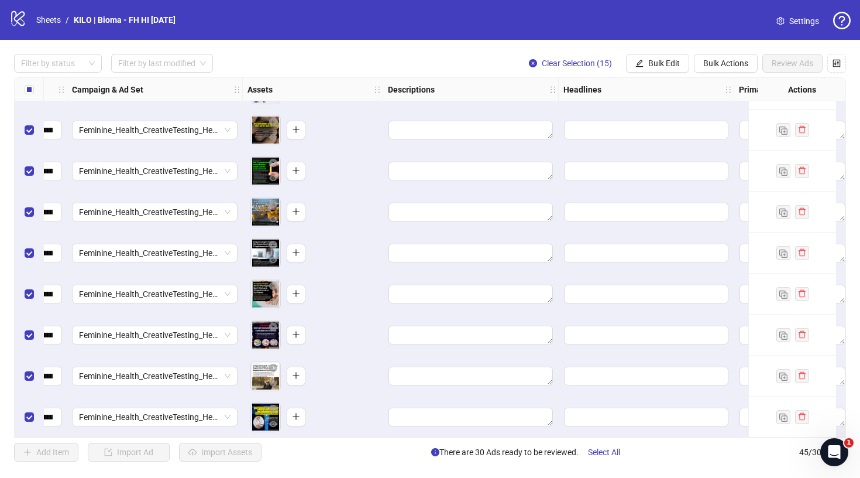
scroll to position [1512, 424]
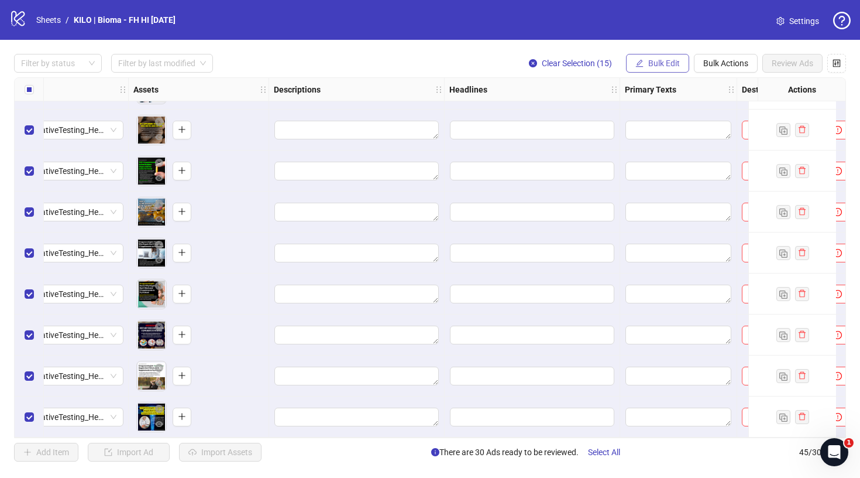
click at [659, 63] on span "Bulk Edit" at bounding box center [664, 63] width 32 height 9
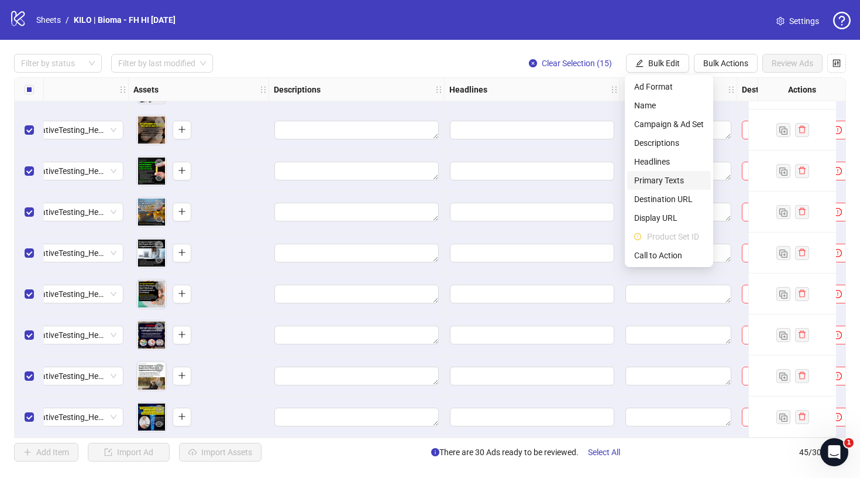
click at [640, 174] on span "Primary Texts" at bounding box center [669, 180] width 70 height 13
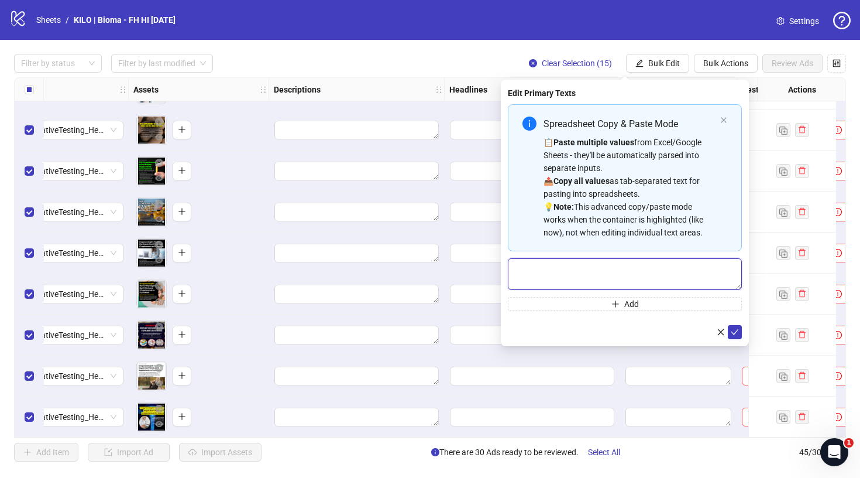
click at [573, 261] on textarea "Multi-text input container - paste or copy values" at bounding box center [625, 274] width 234 height 32
paste textarea "**********"
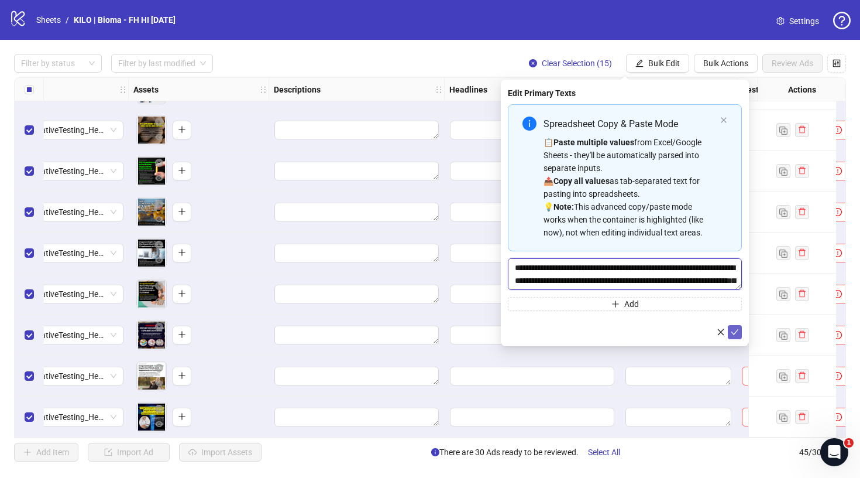
scroll to position [0, 0]
type textarea "**********"
click at [741, 336] on button "submit" at bounding box center [735, 332] width 14 height 14
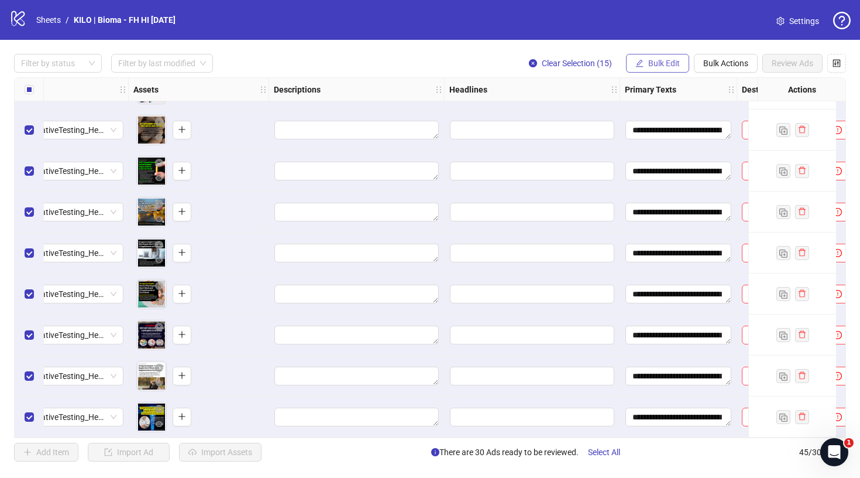
click at [665, 61] on span "Bulk Edit" at bounding box center [664, 63] width 32 height 9
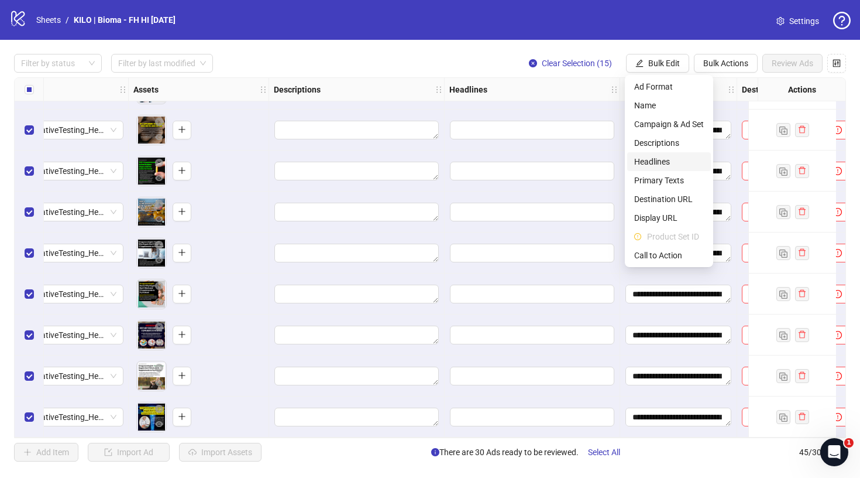
click at [658, 163] on span "Headlines" at bounding box center [669, 161] width 70 height 13
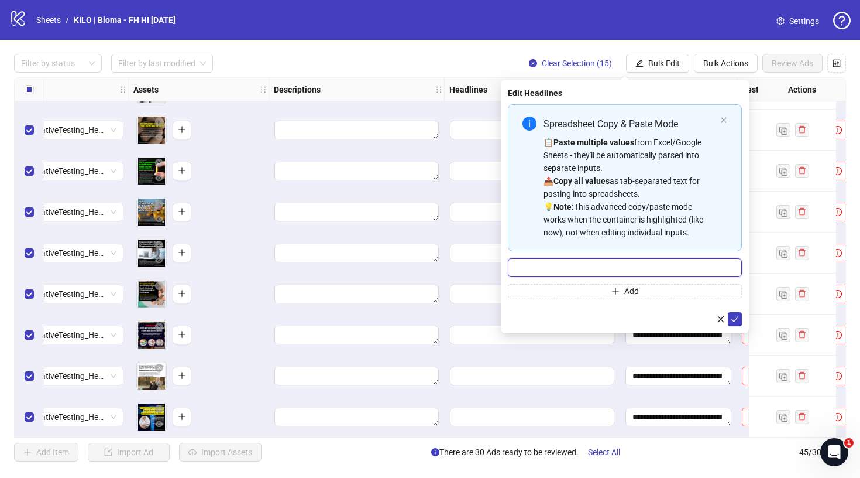
click at [579, 263] on input "Multi-input container - paste or copy values" at bounding box center [625, 267] width 234 height 19
paste input "**********"
type input "**********"
click at [736, 313] on button "submit" at bounding box center [735, 319] width 14 height 14
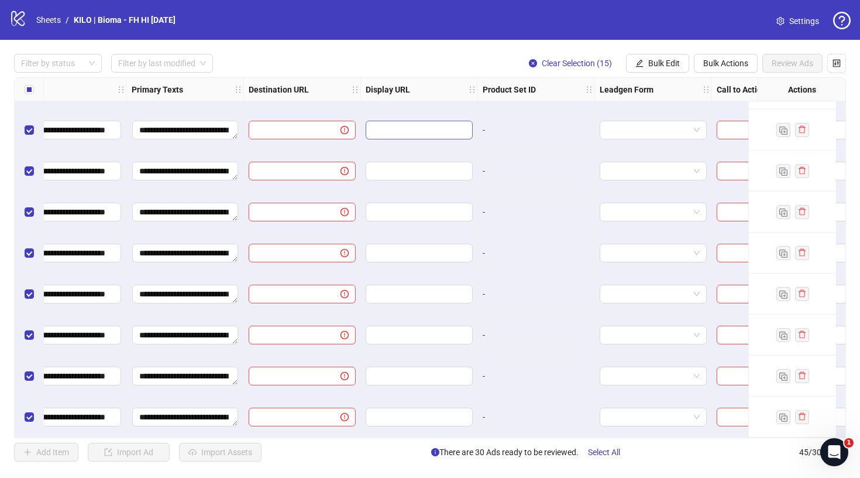
scroll to position [1512, 918]
click at [672, 62] on span "Bulk Edit" at bounding box center [664, 63] width 32 height 9
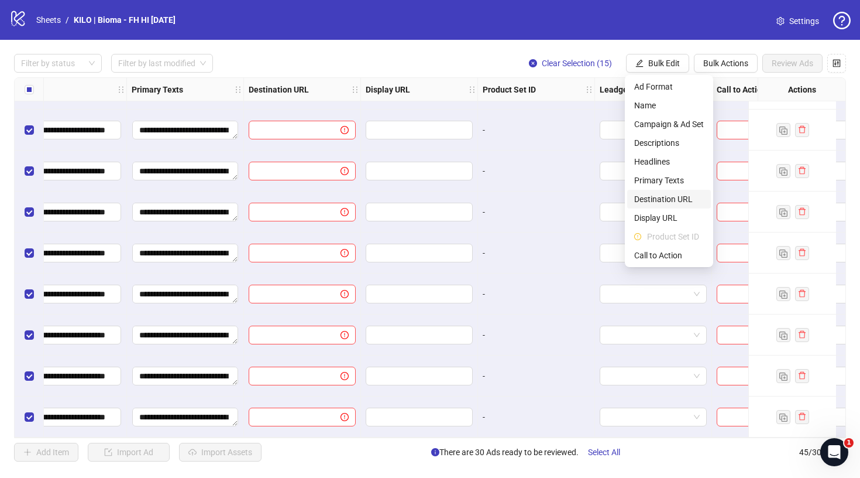
click at [656, 198] on span "Destination URL" at bounding box center [669, 199] width 70 height 13
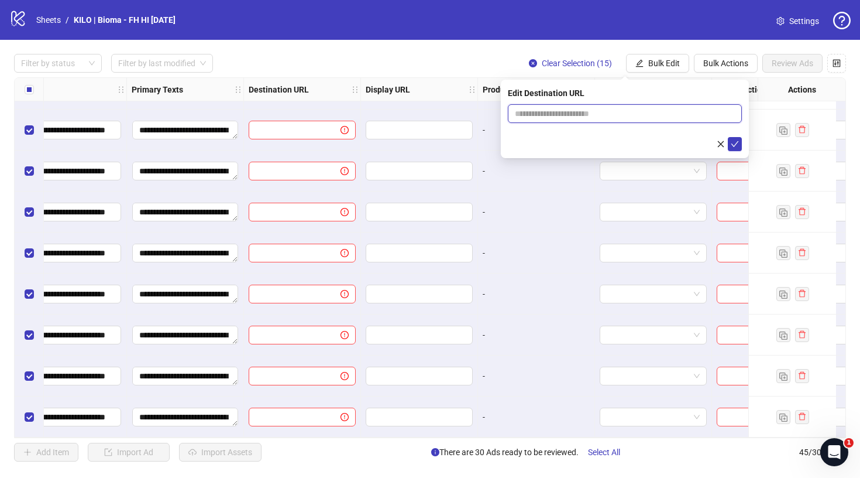
click at [602, 114] on input "text" at bounding box center [620, 113] width 211 height 13
paste input "**********"
type input "**********"
click at [733, 141] on icon "check" at bounding box center [735, 144] width 8 height 8
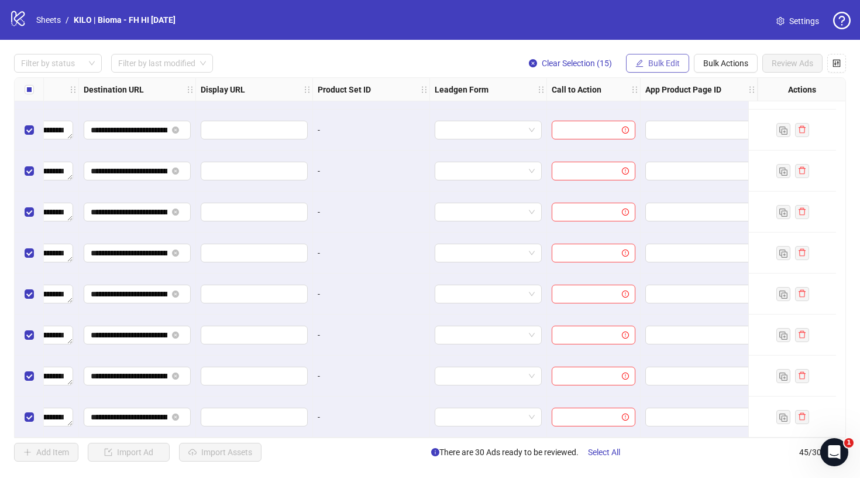
scroll to position [1512, 1092]
click at [668, 56] on button "Bulk Edit" at bounding box center [657, 63] width 63 height 19
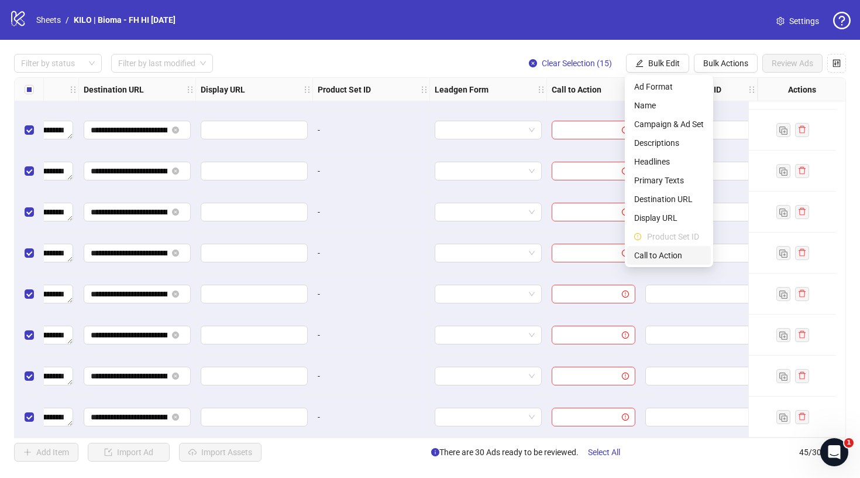
click at [645, 256] on span "Call to Action" at bounding box center [669, 255] width 70 height 13
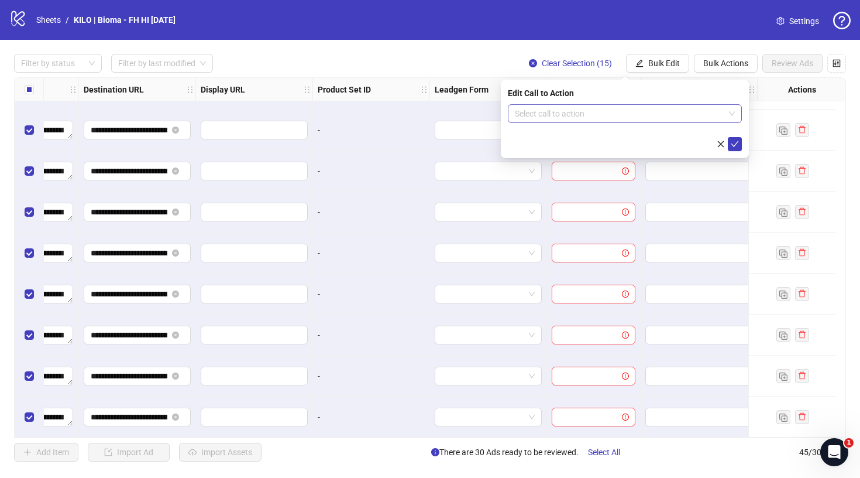
click at [568, 118] on input "search" at bounding box center [619, 114] width 209 height 18
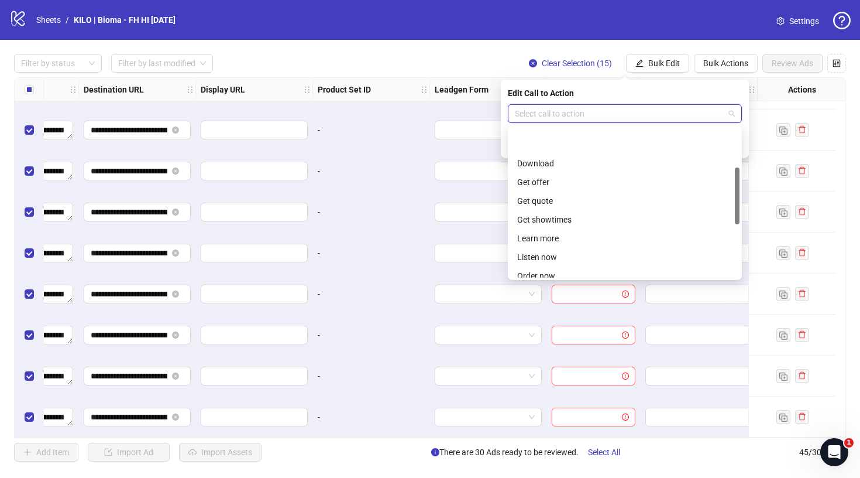
scroll to position [105, 0]
click at [562, 207] on div "Learn more" at bounding box center [624, 200] width 229 height 19
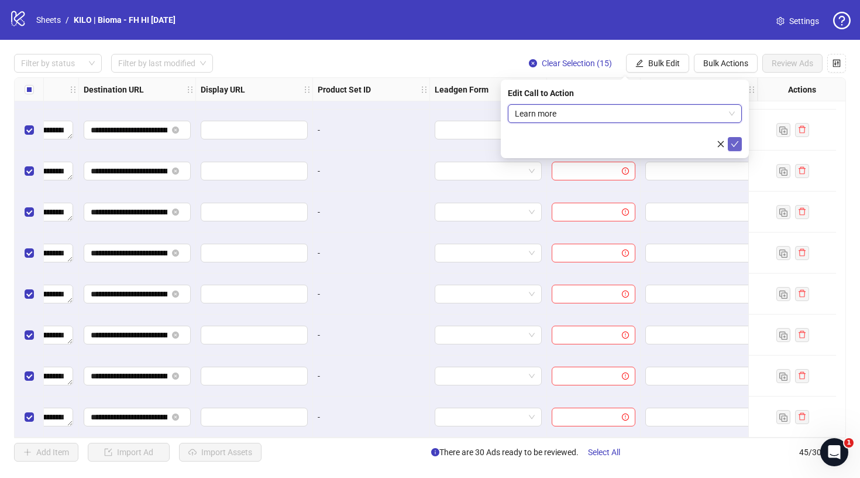
click at [736, 146] on icon "check" at bounding box center [735, 144] width 8 height 8
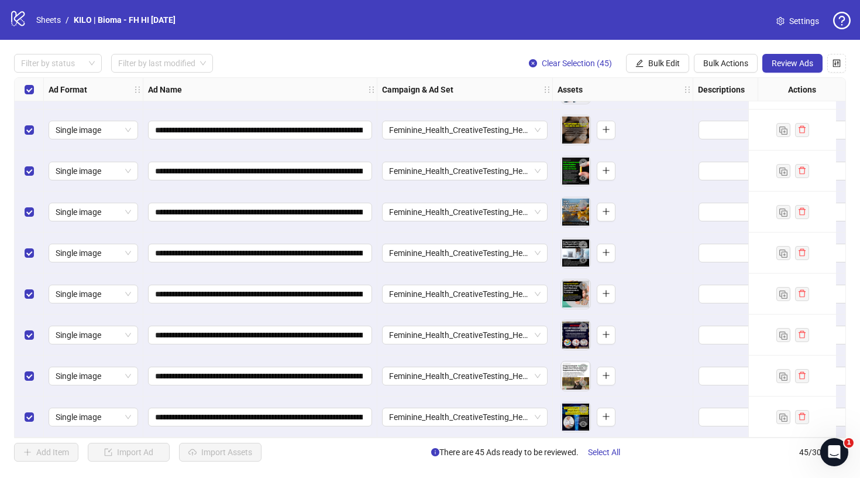
scroll to position [1512, 0]
click at [772, 63] on span "Review Ads" at bounding box center [793, 63] width 42 height 9
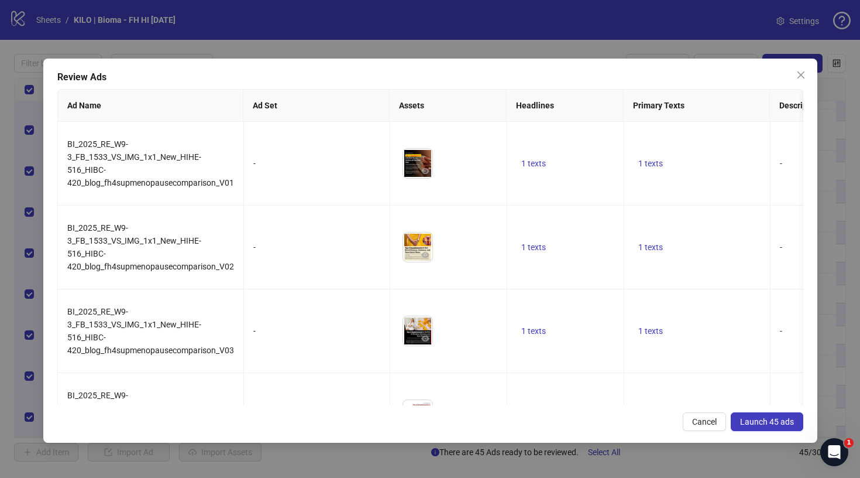
click at [762, 425] on span "Launch 45 ads" at bounding box center [767, 421] width 54 height 9
